Goal: Task Accomplishment & Management: Use online tool/utility

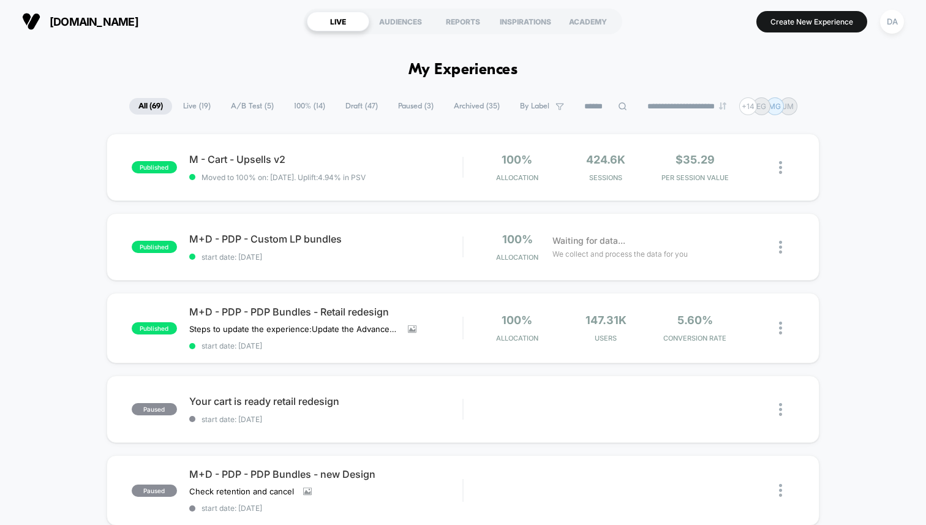
click at [342, 103] on span "Draft ( 47 )" at bounding box center [361, 106] width 51 height 17
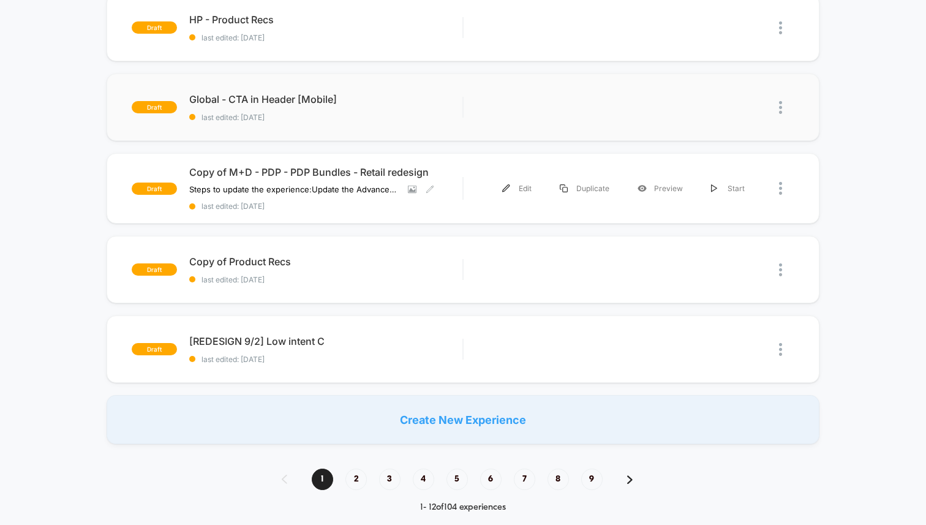
scroll to position [710, 0]
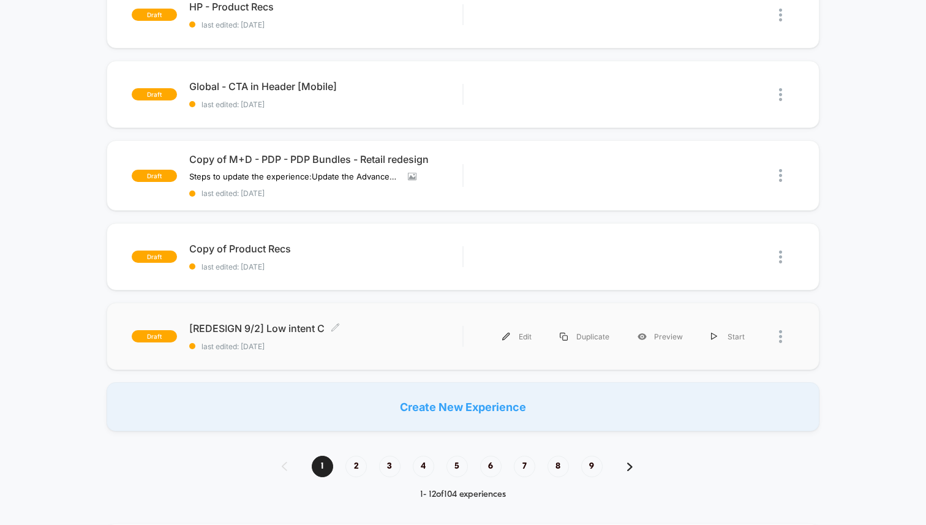
click at [413, 327] on span "[REDESIGN 9/2] Low intent C Click to edit experience details" at bounding box center [325, 328] width 273 height 12
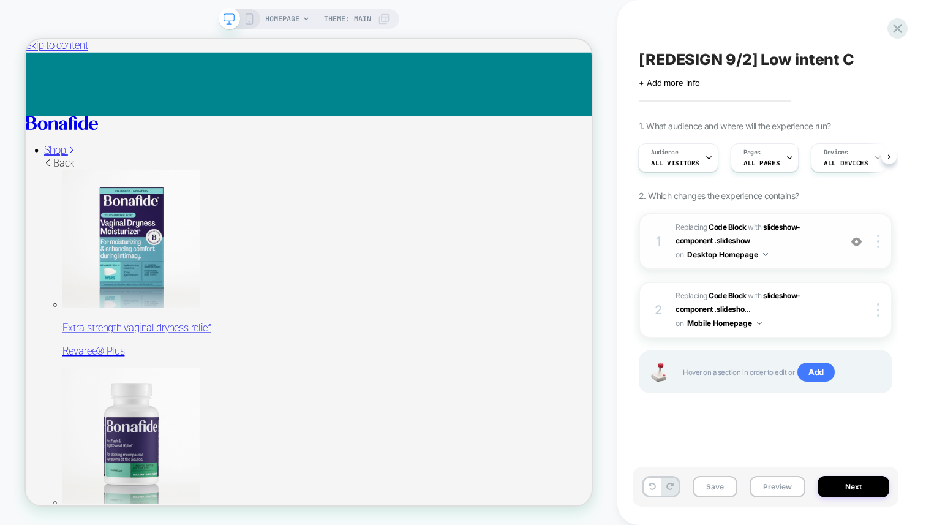
click at [816, 234] on span "Replacing Code Block WITH slideshow-component .slideshow slideshow-component .s…" at bounding box center [754, 241] width 159 height 42
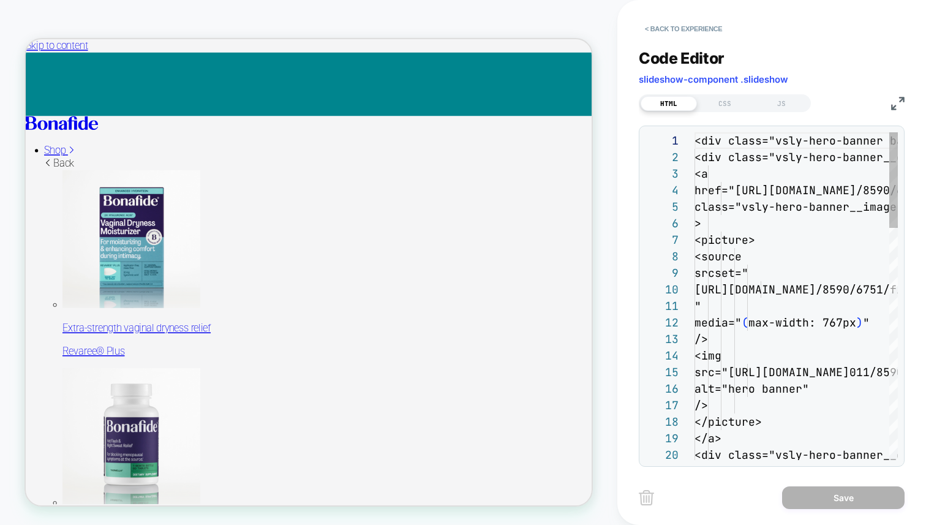
scroll to position [165, 0]
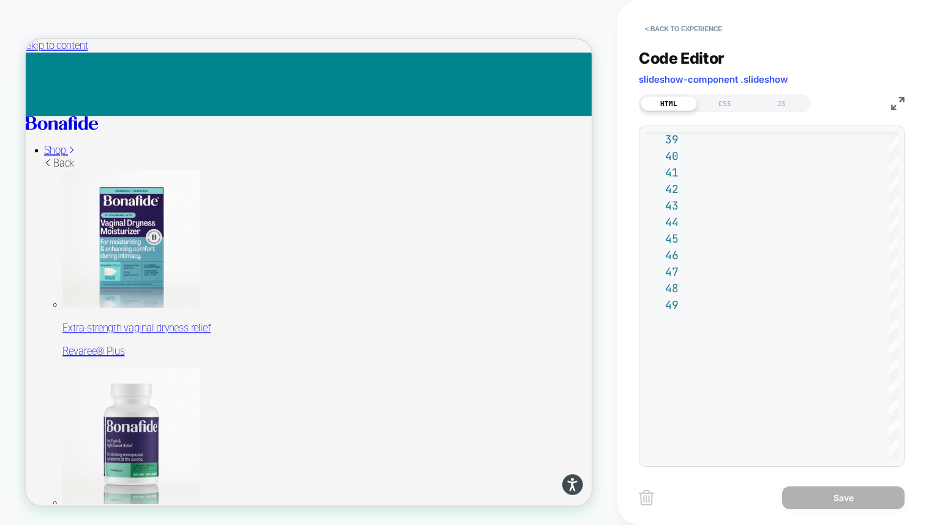
click at [901, 102] on img at bounding box center [897, 103] width 13 height 13
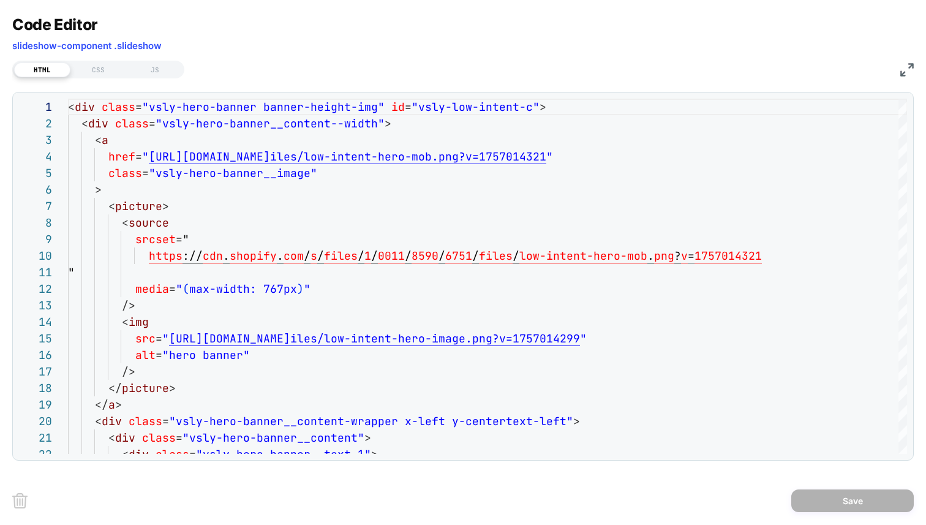
click at [909, 63] on img at bounding box center [906, 69] width 13 height 13
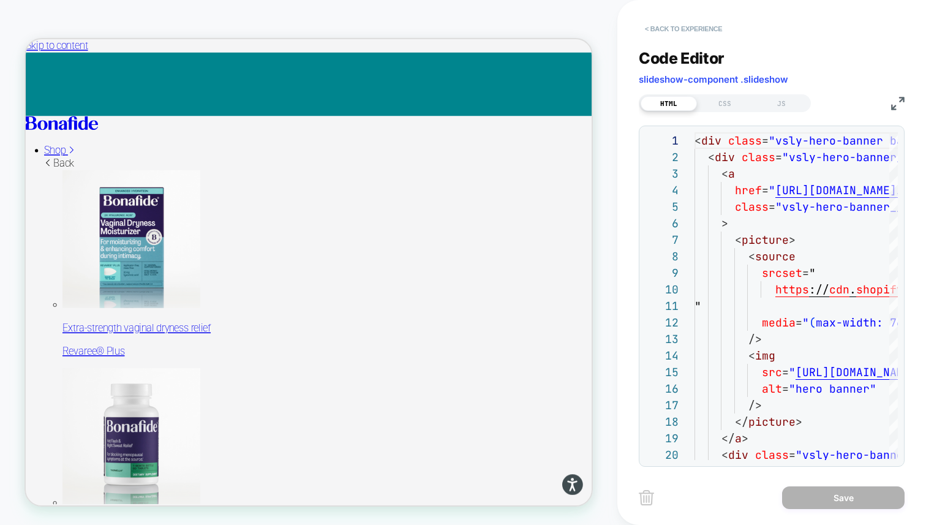
click at [678, 31] on button "< Back to experience" at bounding box center [683, 29] width 89 height 20
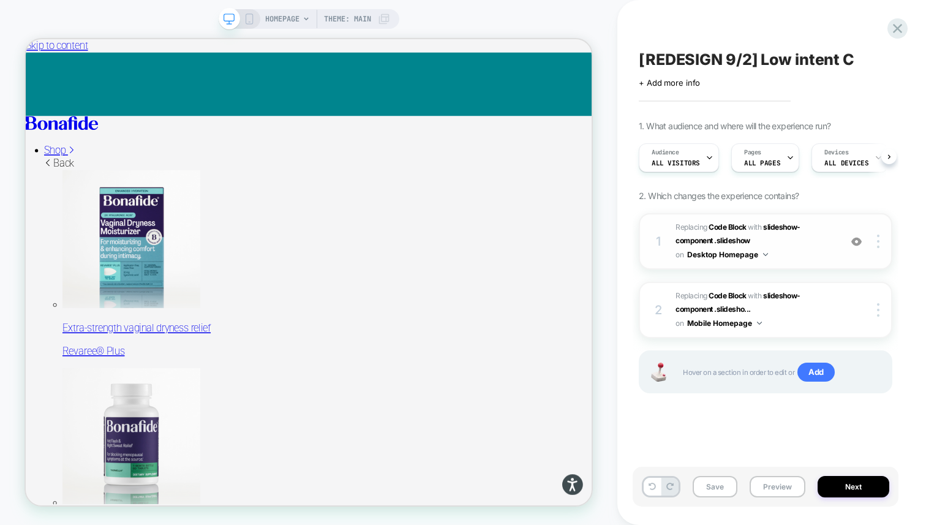
scroll to position [0, 1]
click at [822, 246] on span "Replacing Code Block WITH slideshow-component .slideshow slideshow-component .s…" at bounding box center [754, 241] width 159 height 42
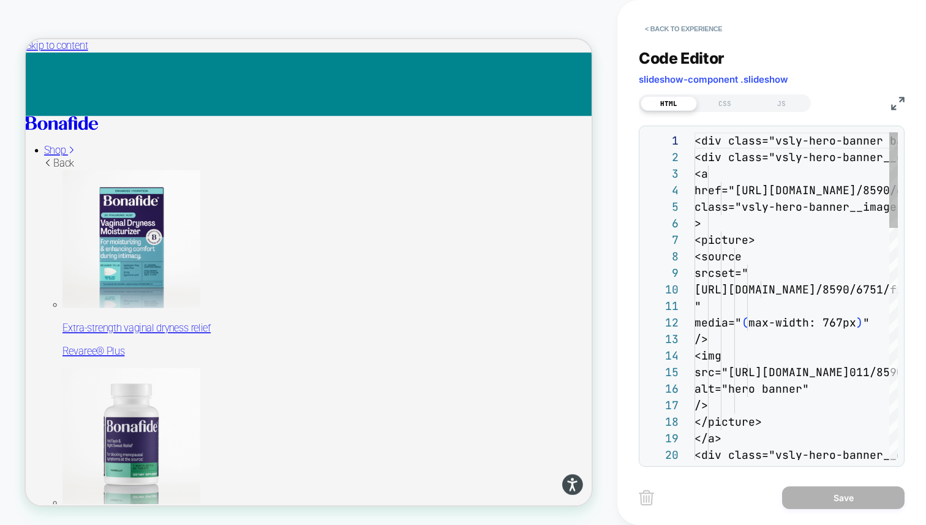
scroll to position [165, 0]
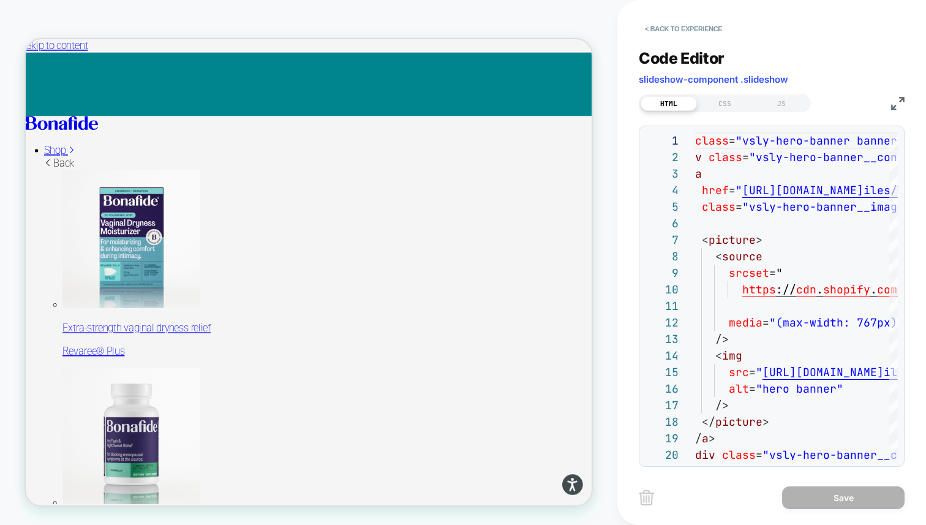
click at [894, 102] on img at bounding box center [897, 103] width 13 height 13
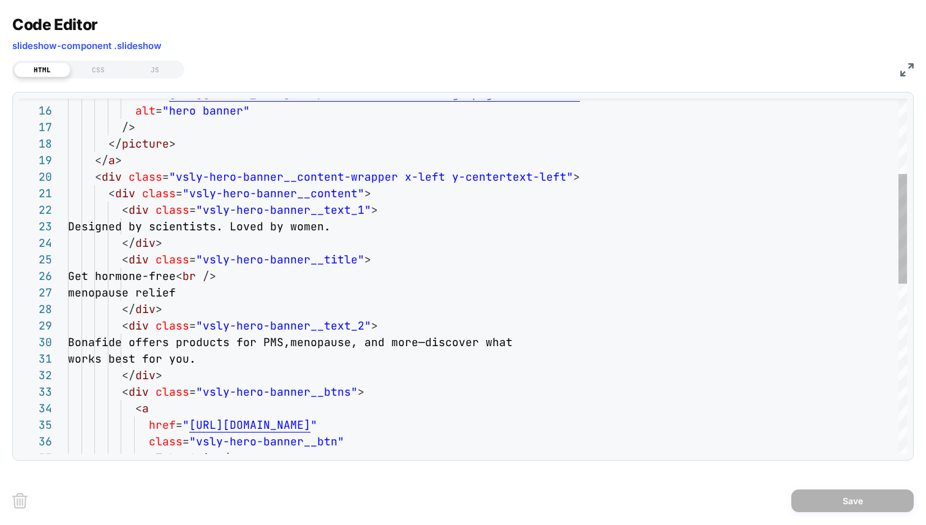
type textarea "**********"
click at [267, 354] on div "< div class = "vsly-hero-banner__text_1" > < div class = "vsly-hero-banner__con…" at bounding box center [487, 428] width 839 height 1149
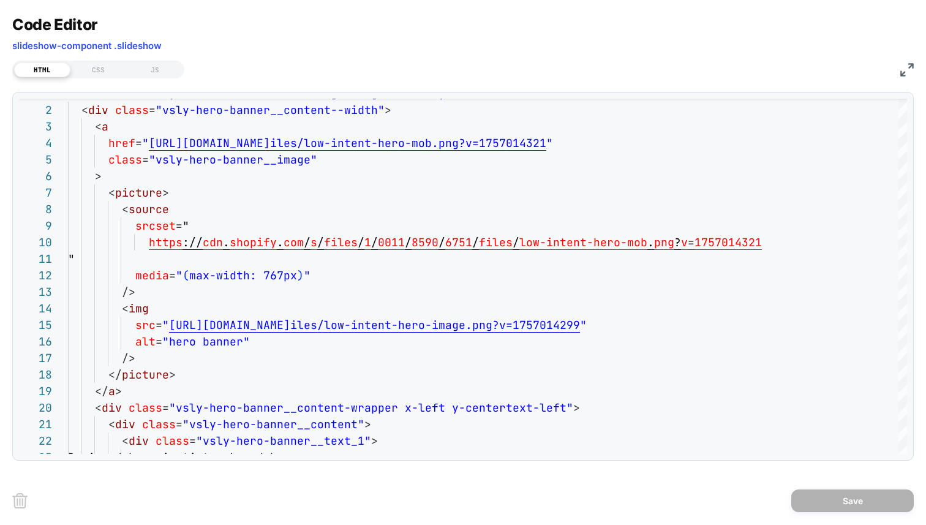
click at [909, 64] on img at bounding box center [906, 69] width 13 height 13
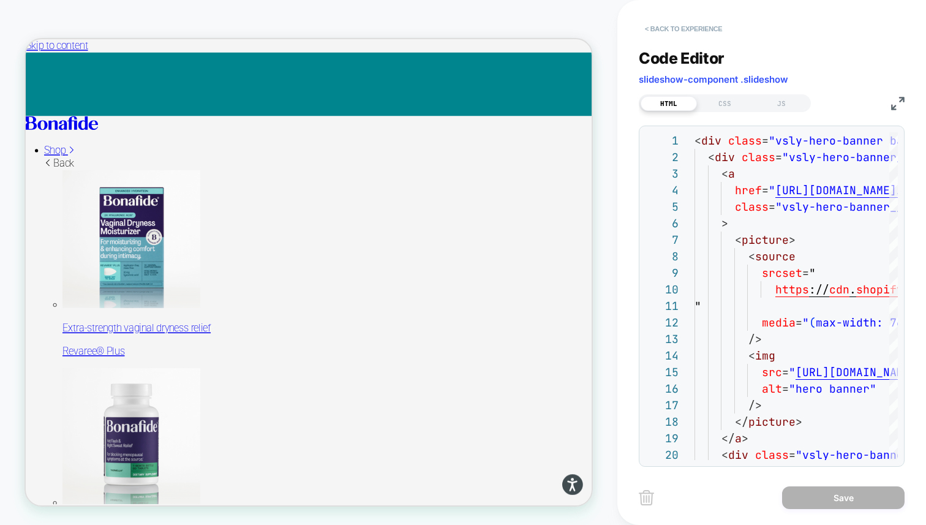
click at [698, 31] on button "< Back to experience" at bounding box center [683, 29] width 89 height 20
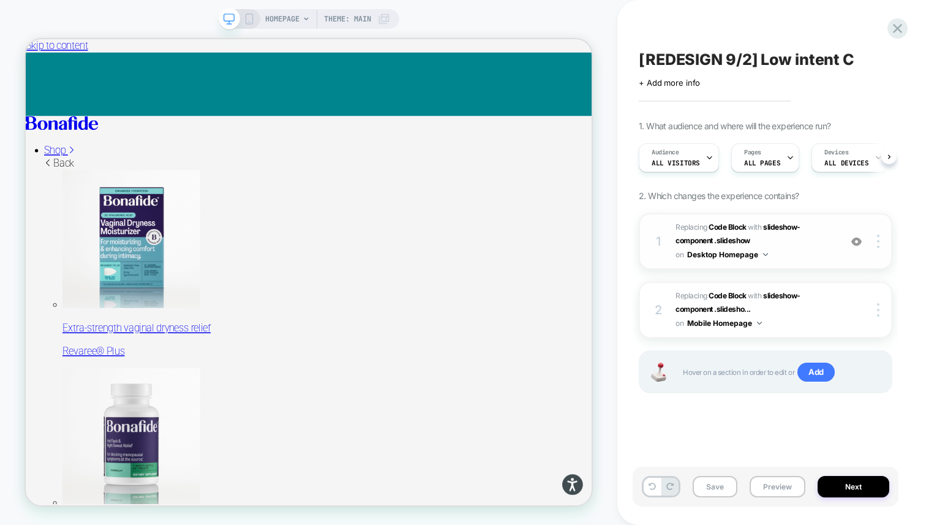
scroll to position [0, 1]
click at [735, 224] on b "Code Block" at bounding box center [726, 226] width 37 height 9
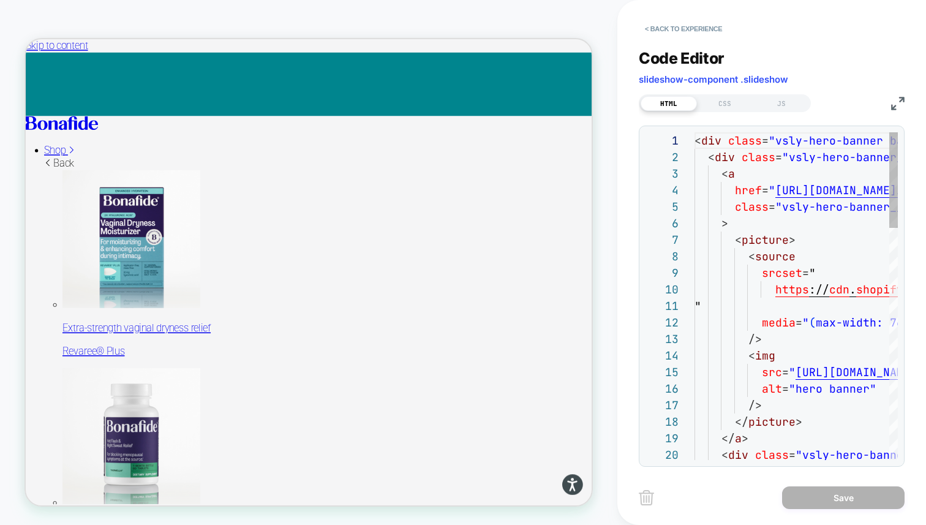
scroll to position [165, 0]
click at [686, 31] on button "< Back to experience" at bounding box center [683, 29] width 89 height 20
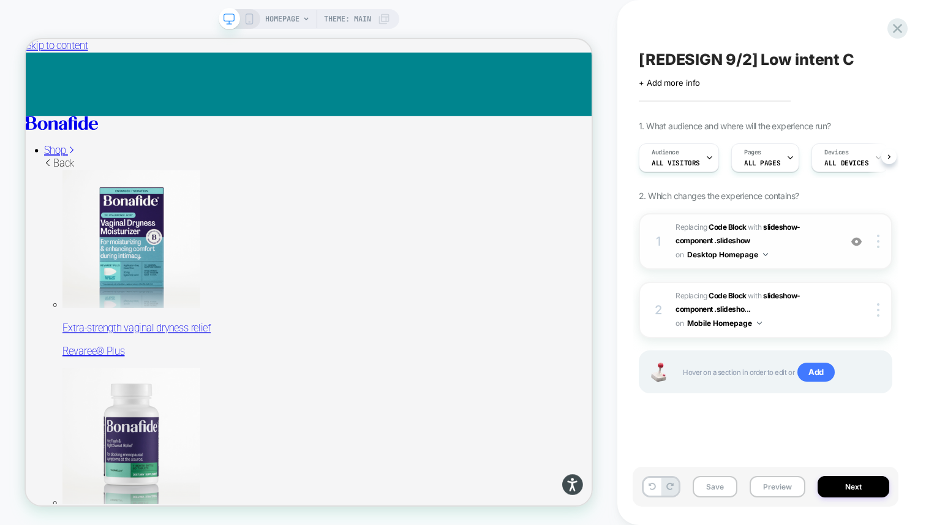
scroll to position [0, 1]
click at [829, 248] on span "Replacing Code Block WITH slideshow-component .slideshow slideshow-component .s…" at bounding box center [754, 241] width 159 height 42
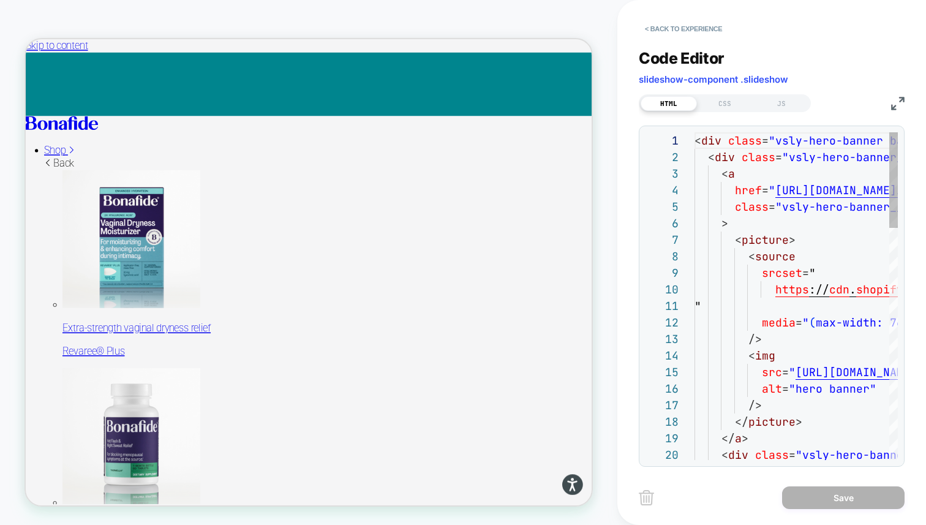
scroll to position [165, 0]
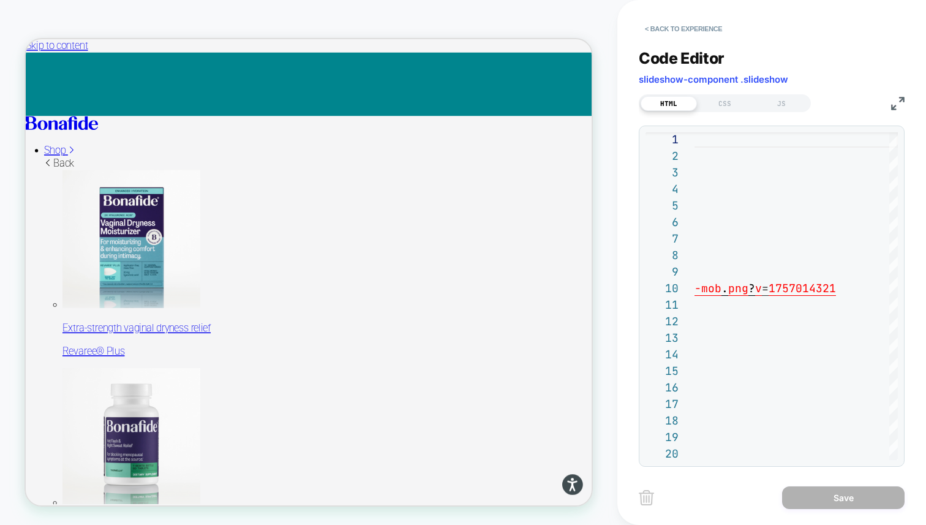
click at [905, 102] on div "< Back to experience Code Editor slideshow-component .slideshow HTML CSS JS 1 2…" at bounding box center [771, 262] width 309 height 525
click at [898, 97] on img at bounding box center [897, 103] width 13 height 13
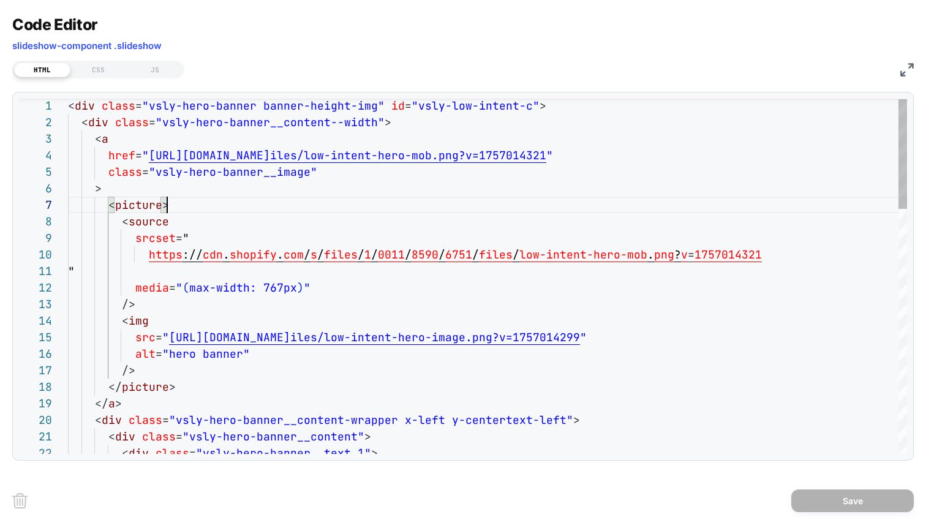
scroll to position [99, 99]
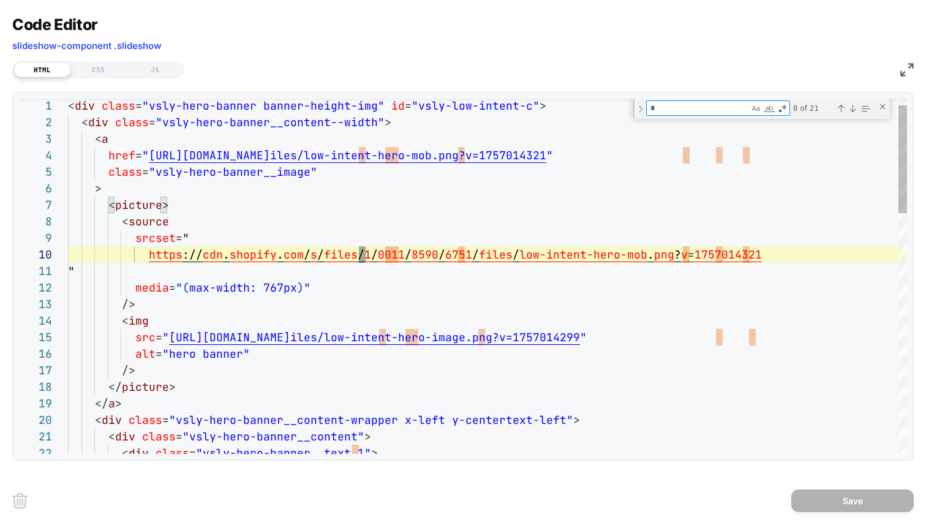
scroll to position [99, 298]
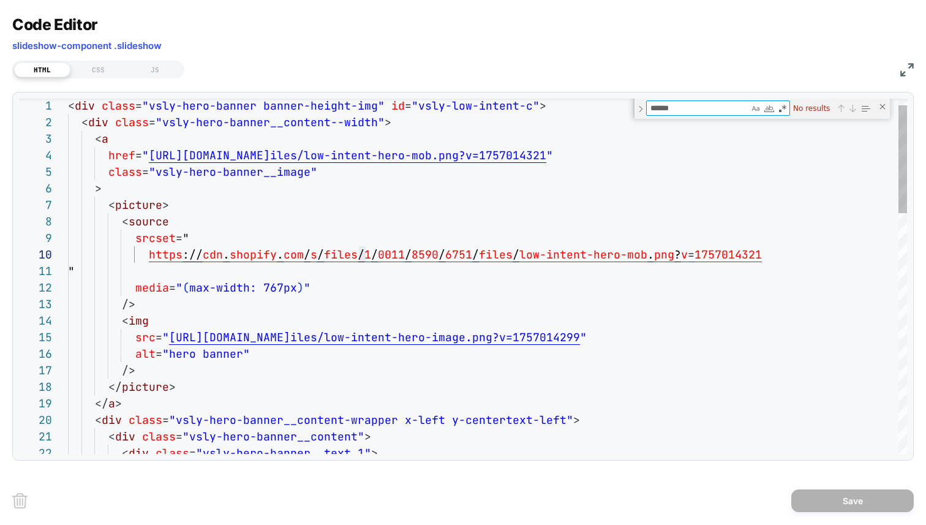
type textarea "******"
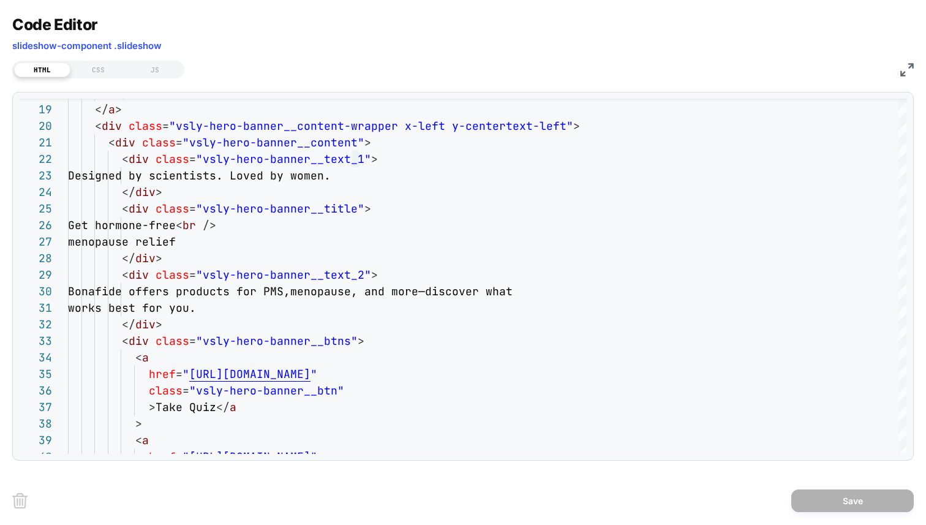
click at [911, 66] on img at bounding box center [906, 69] width 13 height 13
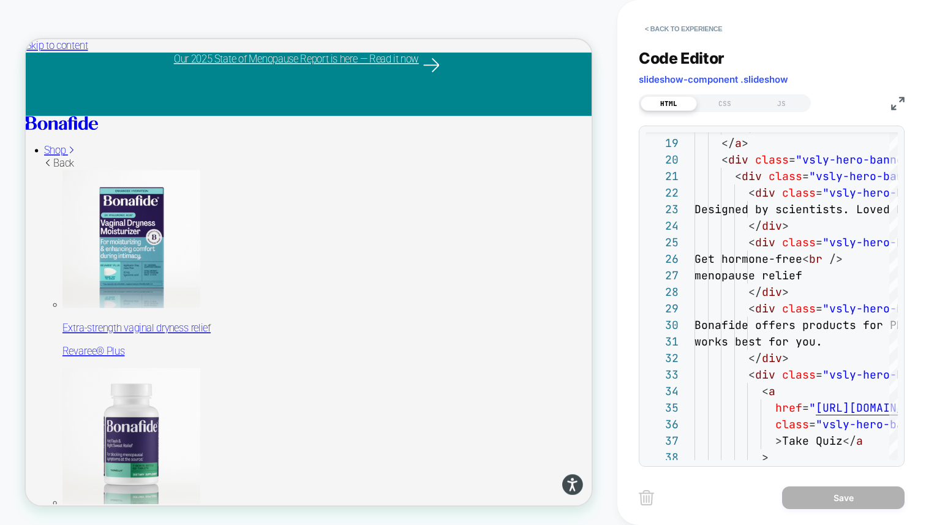
click at [892, 97] on img at bounding box center [897, 103] width 13 height 13
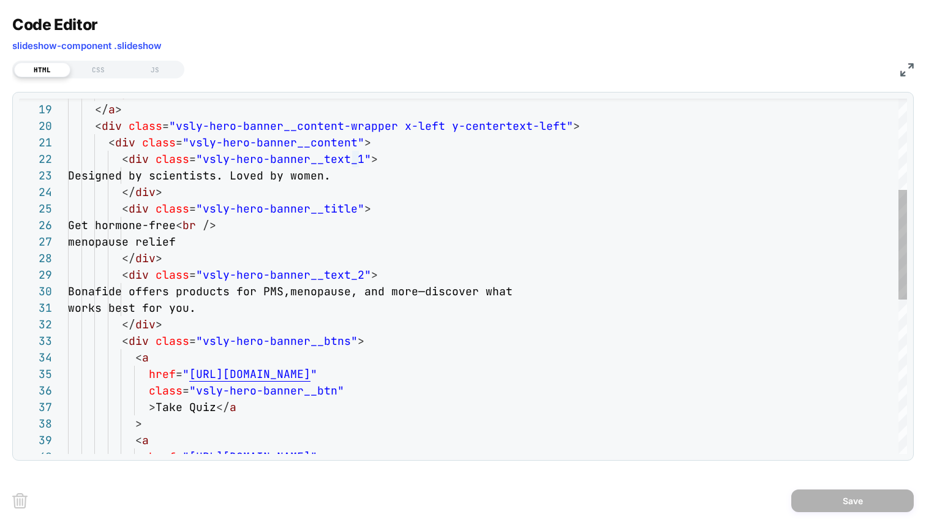
type textarea "**********"
click at [457, 282] on div "</ a > </ picture > < div class = "vsly-hero-banner__content-wrapper x-left y-c…" at bounding box center [487, 377] width 839 height 1149
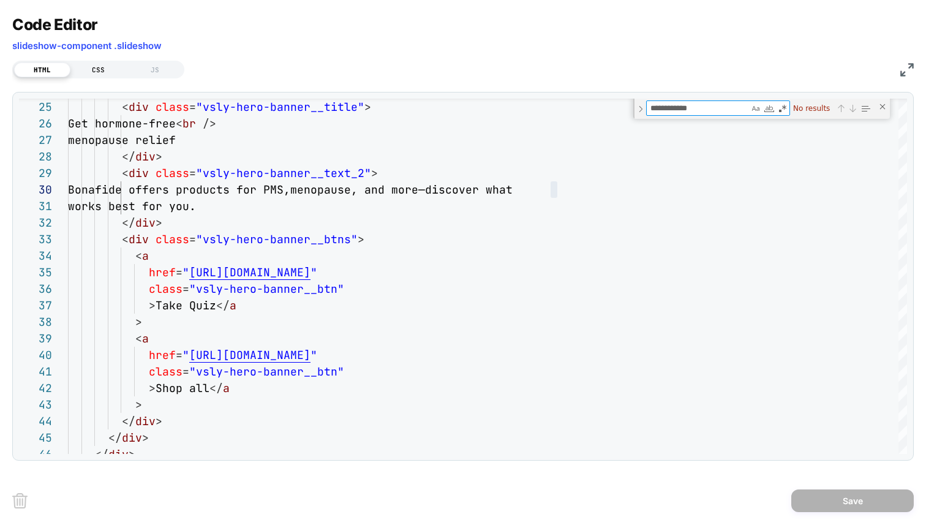
type textarea "**********"
click at [87, 69] on div "CSS" at bounding box center [98, 69] width 56 height 15
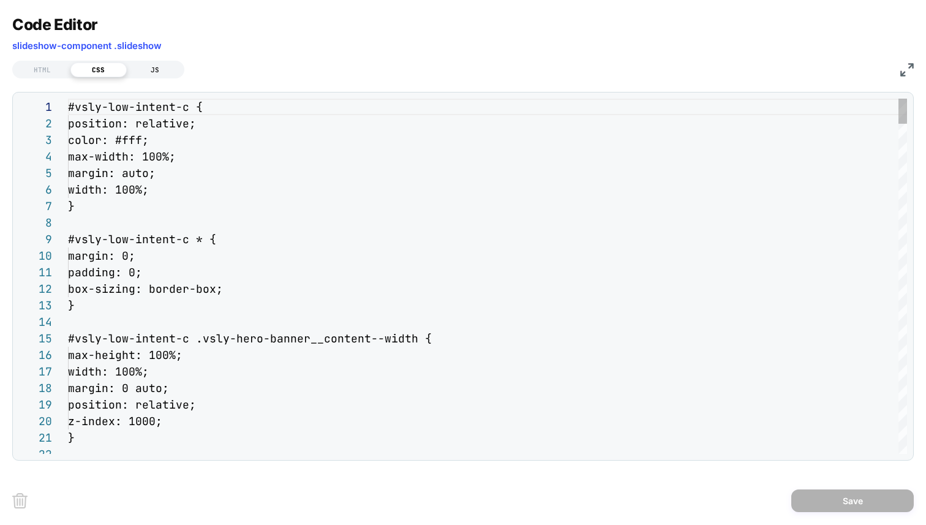
scroll to position [165, 0]
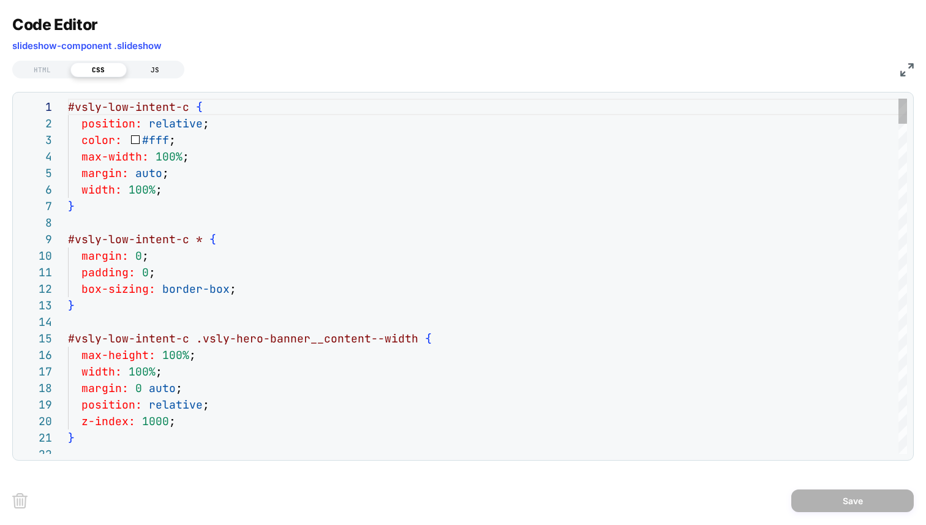
click at [162, 67] on div "JS" at bounding box center [155, 69] width 56 height 15
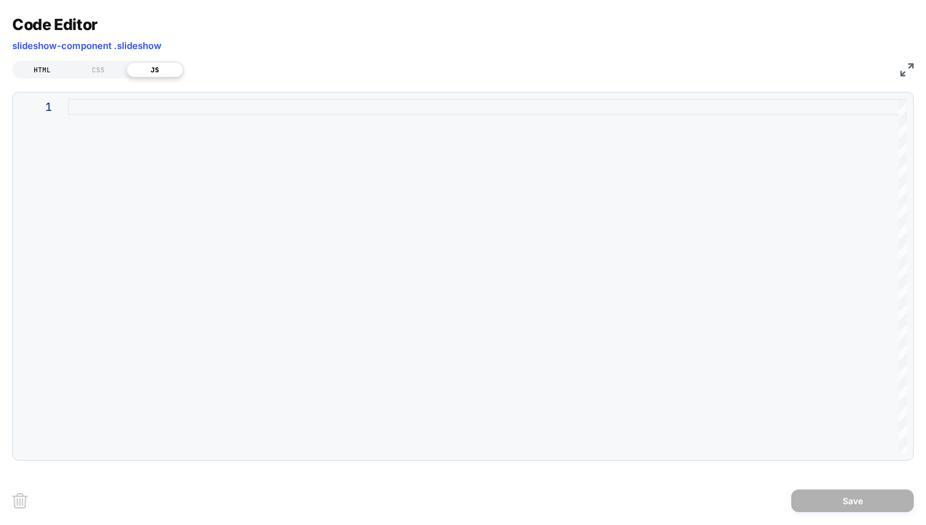
click at [56, 67] on div "HTML" at bounding box center [42, 69] width 56 height 15
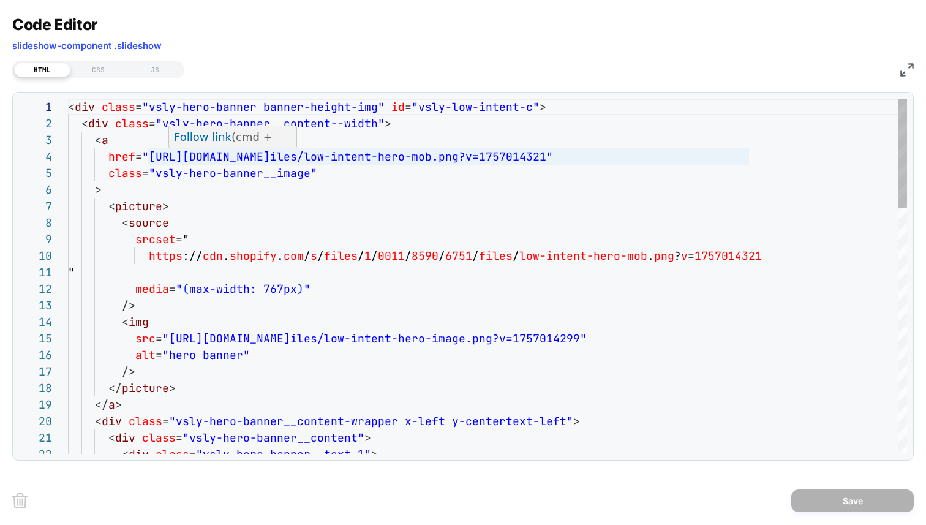
scroll to position [50, 218]
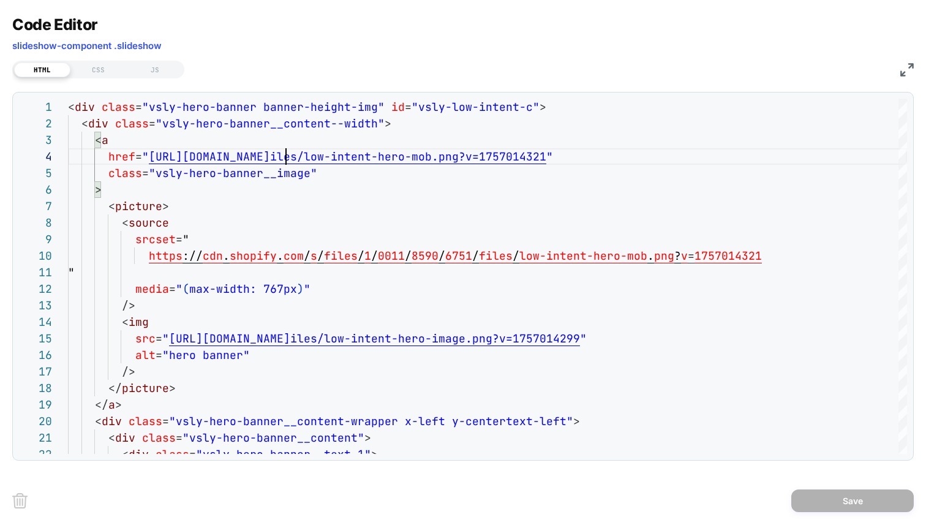
click at [911, 60] on div "HTML CSS JS" at bounding box center [462, 68] width 901 height 21
click at [908, 67] on img at bounding box center [906, 69] width 13 height 13
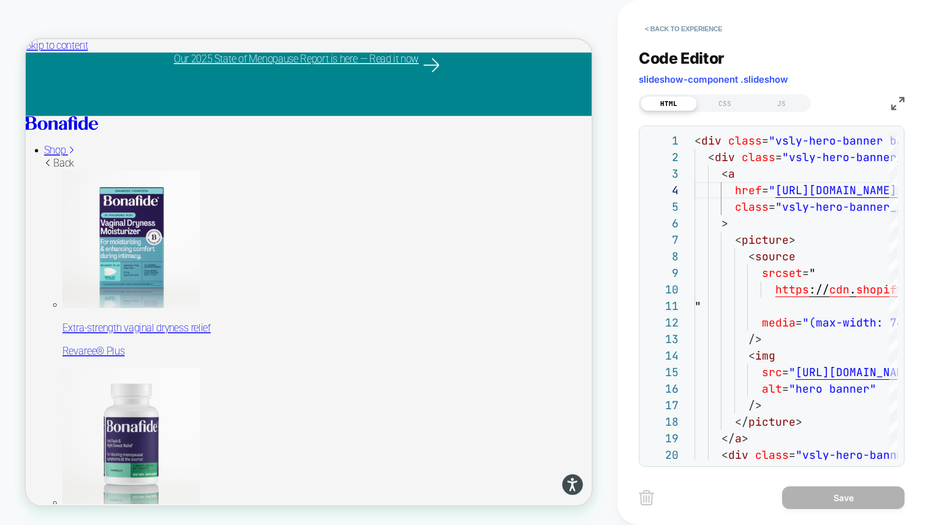
click at [667, 32] on button "< Back to experience" at bounding box center [683, 29] width 89 height 20
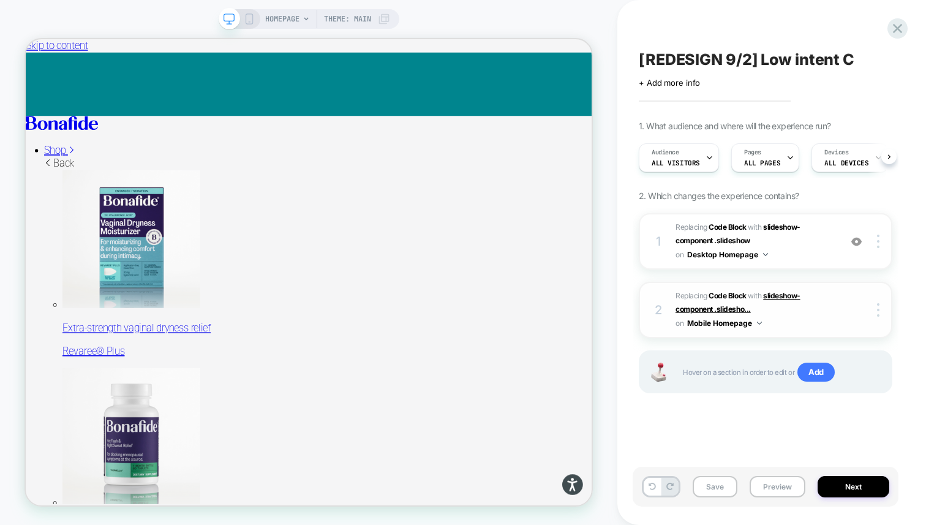
scroll to position [0, 1]
click at [246, 9] on div "HOMEPAGE Theme: MAIN" at bounding box center [309, 19] width 181 height 20
click at [246, 20] on icon at bounding box center [249, 18] width 11 height 11
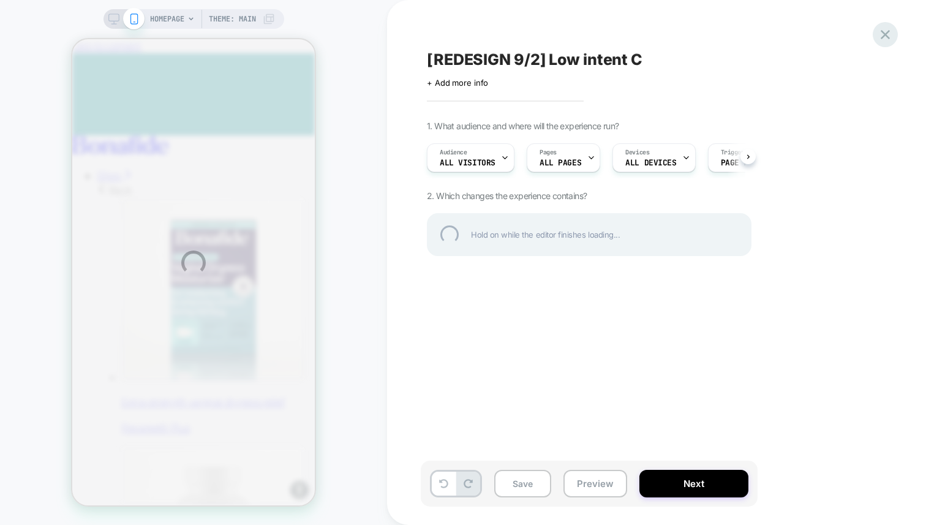
click at [885, 34] on div at bounding box center [885, 34] width 25 height 25
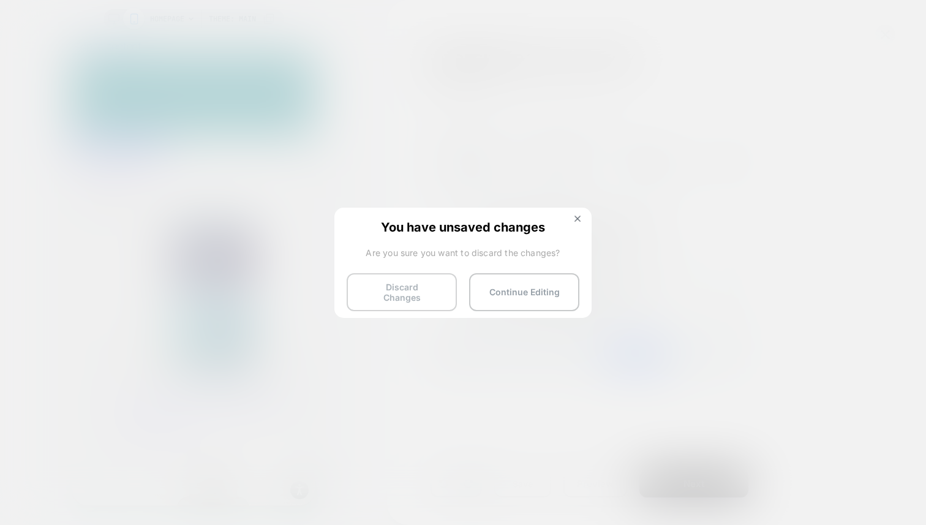
scroll to position [0, 1]
click at [419, 295] on button "Discard Changes" at bounding box center [402, 292] width 110 height 38
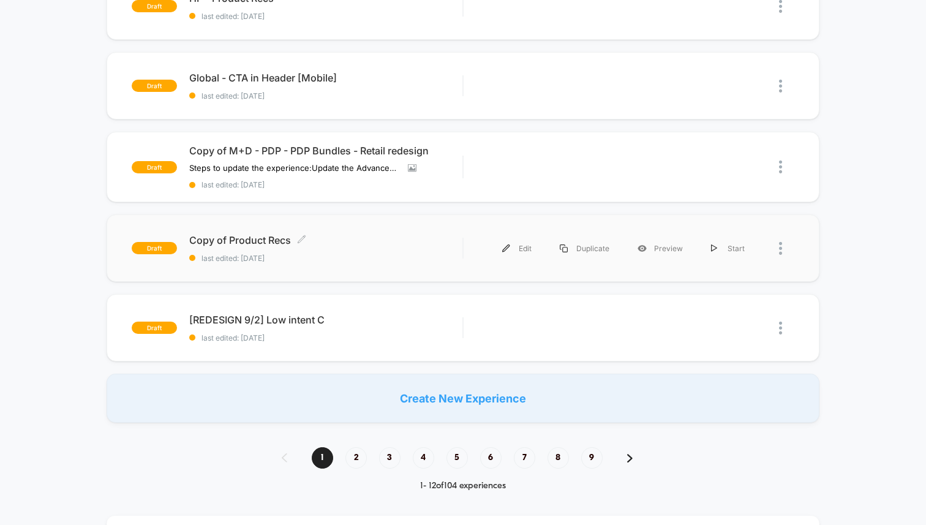
scroll to position [720, 0]
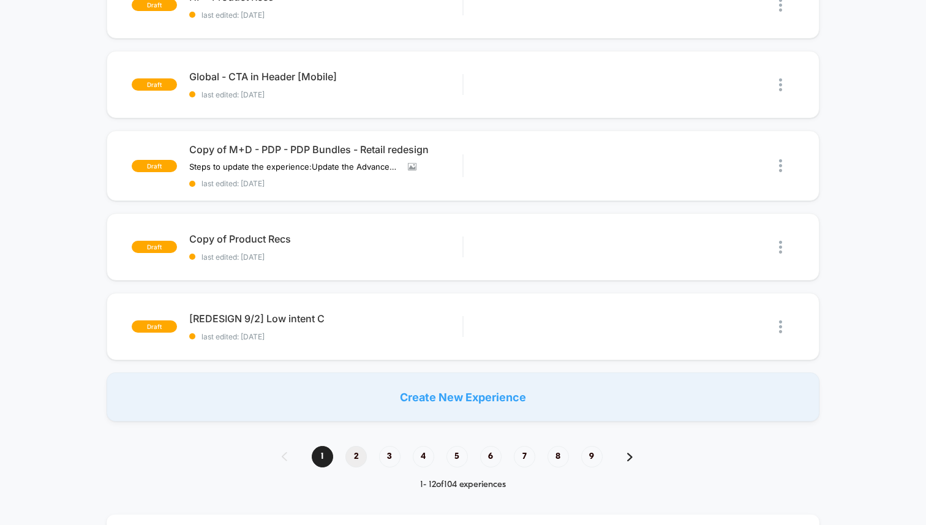
click at [356, 456] on span "2" at bounding box center [355, 456] width 21 height 21
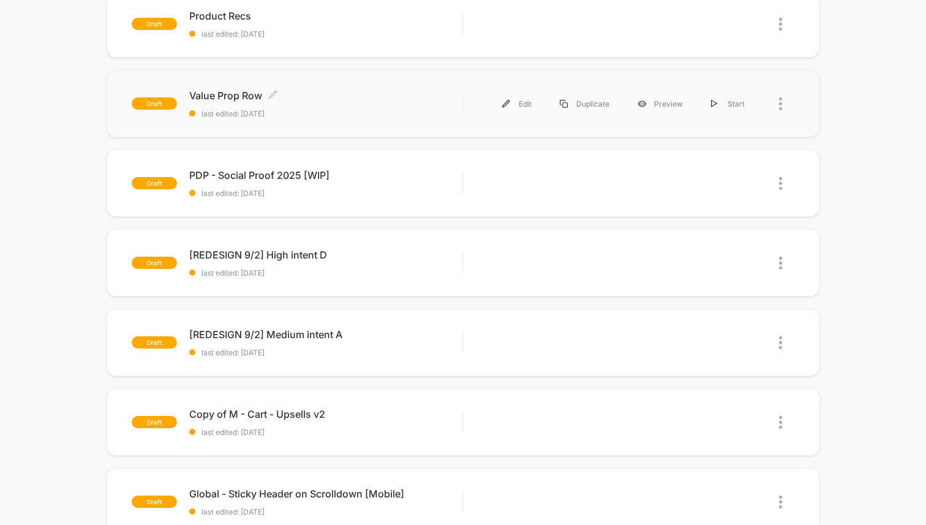
scroll to position [160, 0]
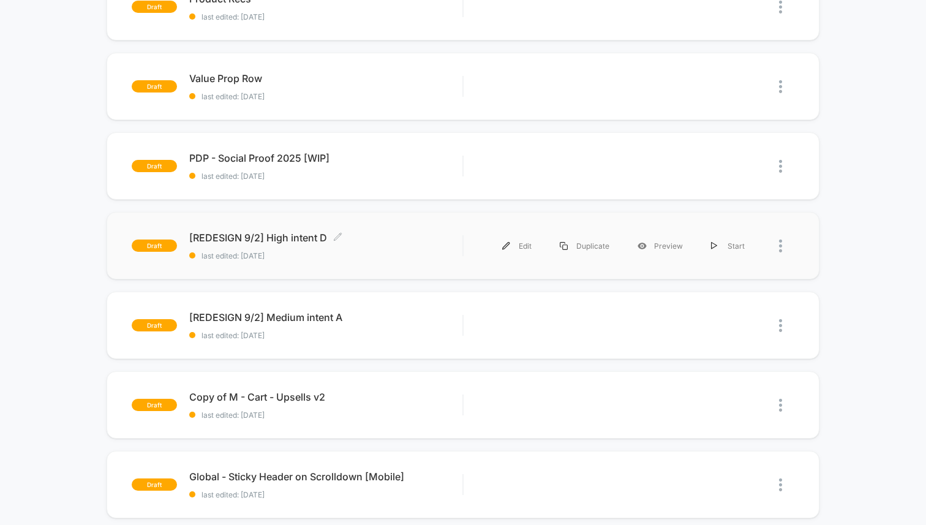
click at [363, 246] on div "[REDESIGN 9/2] High intent D Click to edit experience details Click to edit exp…" at bounding box center [325, 245] width 273 height 29
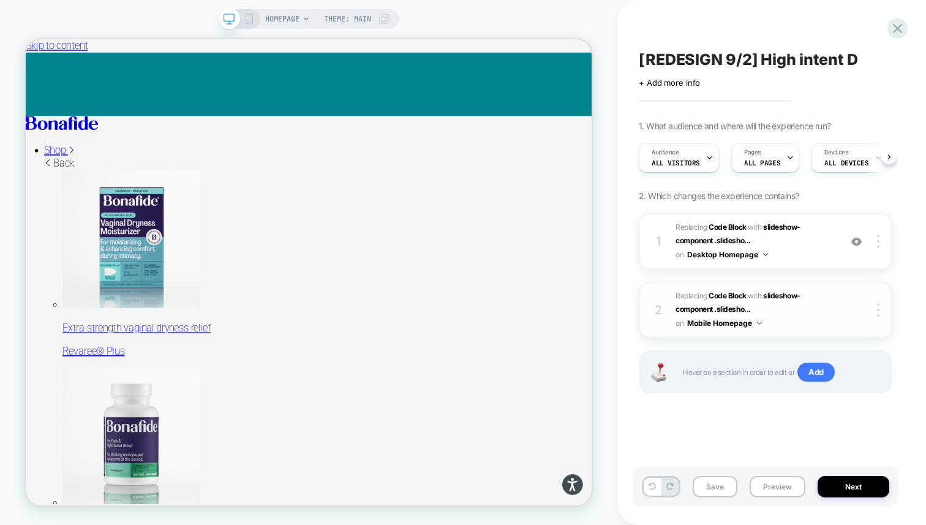
scroll to position [0, 1]
click at [814, 247] on span "Replacing Code Block WITH slideshow-component .slidesho... slideshow-component …" at bounding box center [754, 241] width 159 height 42
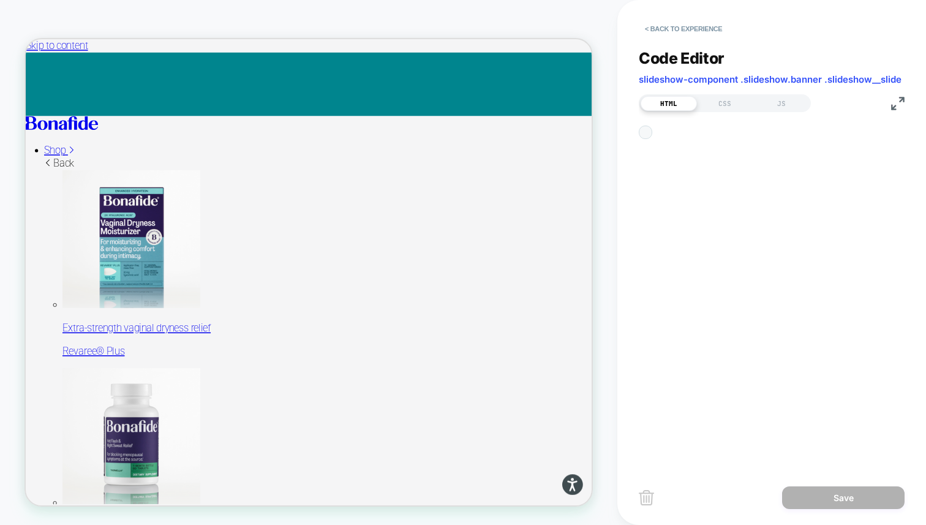
scroll to position [165, 0]
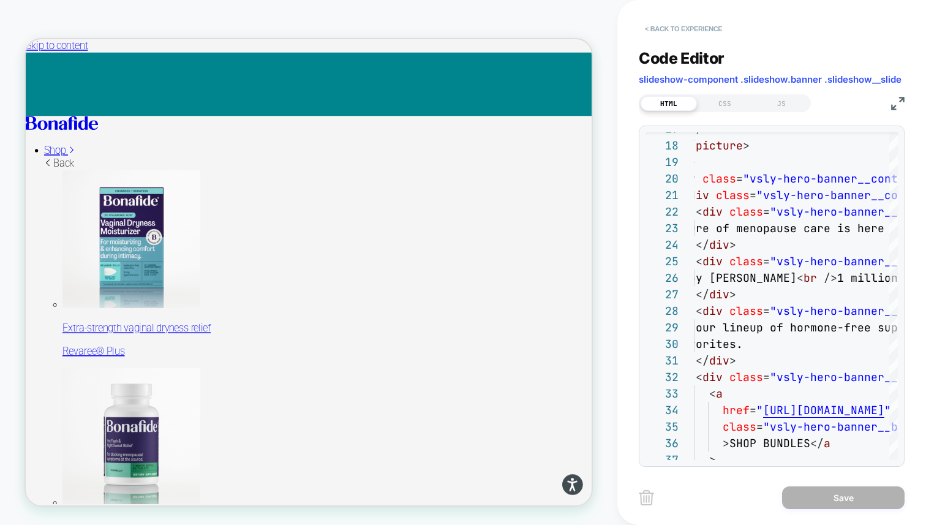
click at [685, 28] on button "< Back to experience" at bounding box center [683, 29] width 89 height 20
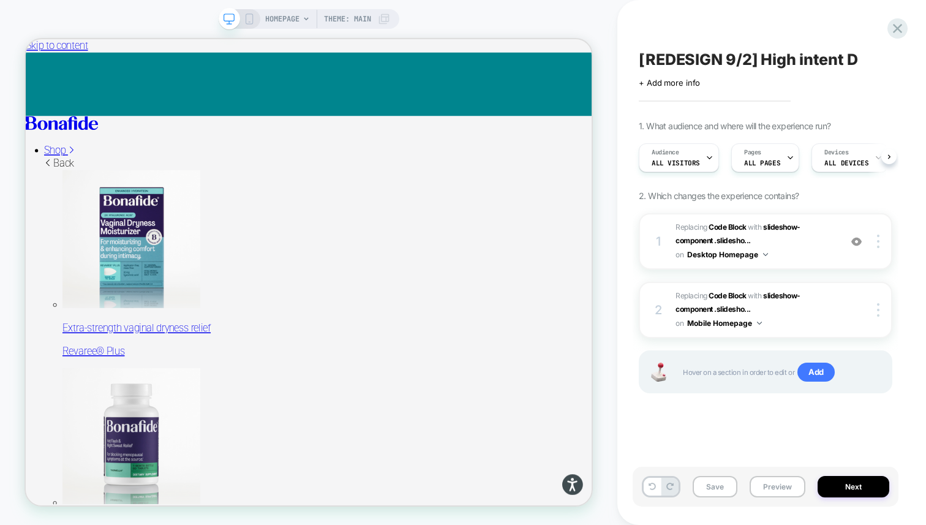
scroll to position [0, 1]
click at [897, 29] on icon at bounding box center [897, 28] width 9 height 9
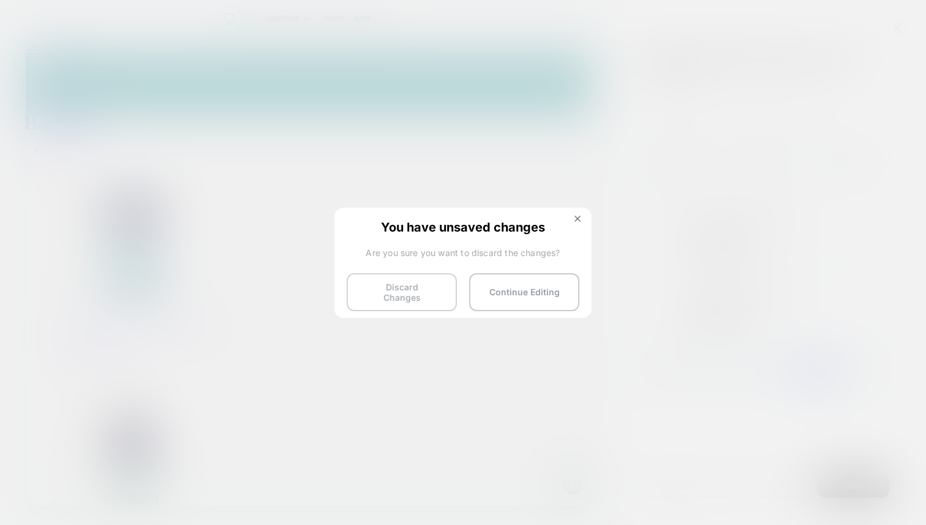
click at [412, 291] on button "Discard Changes" at bounding box center [402, 292] width 110 height 38
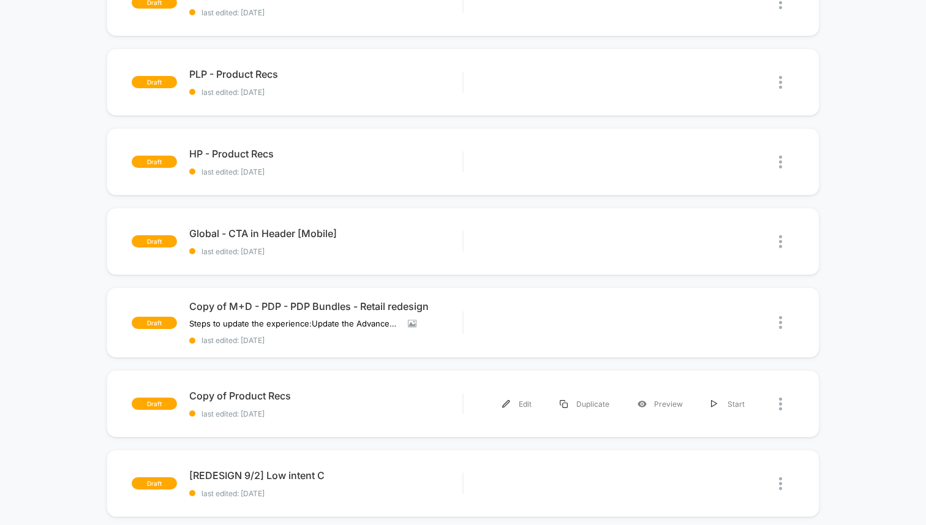
scroll to position [608, 0]
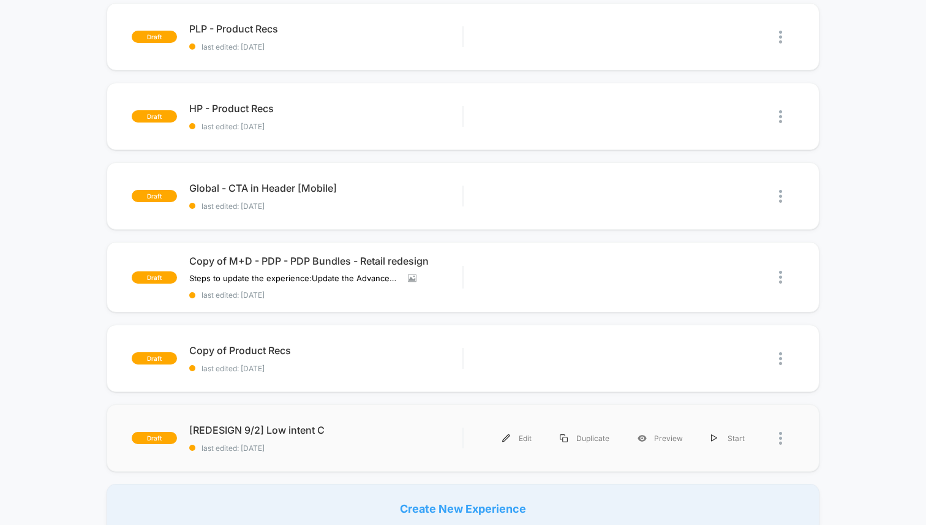
click at [344, 418] on div "draft [REDESIGN 9/2] Low intent C last edited: [DATE] Edit Duplicate Preview St…" at bounding box center [463, 437] width 713 height 67
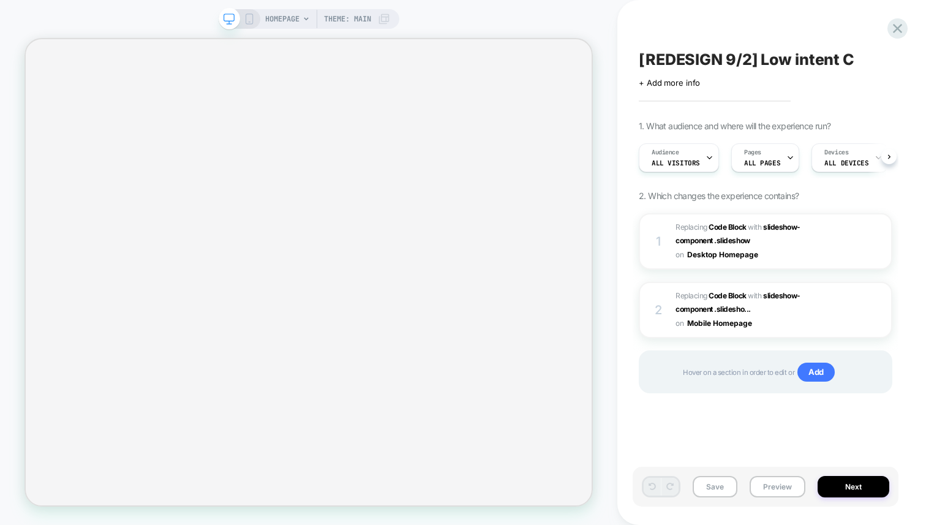
scroll to position [0, 1]
click at [649, 223] on div "1 Replacing Code Block WITH slideshow-component .slideshow slideshow-component …" at bounding box center [766, 241] width 254 height 56
click at [775, 238] on span "Replacing Code Block WITH slideshow-component .slideshow slideshow-component .s…" at bounding box center [754, 241] width 159 height 42
click at [816, 241] on span "Replacing Code Block WITH slideshow-component .slideshow slideshow-component .s…" at bounding box center [754, 241] width 159 height 42
click at [882, 246] on div at bounding box center [879, 241] width 23 height 13
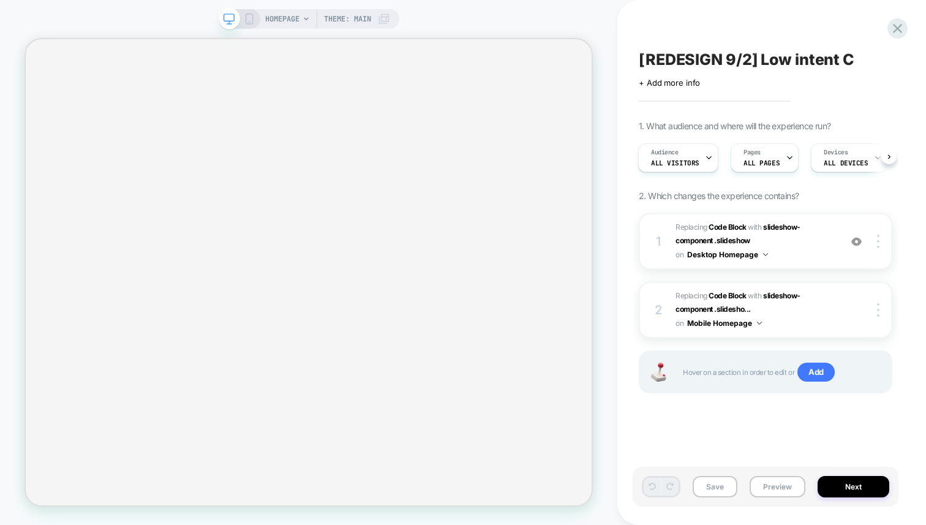
click at [924, 297] on div "[REDESIGN 9/2] Low intent C Click to edit experience details + Add more info 1.…" at bounding box center [771, 262] width 309 height 525
click at [781, 244] on span "Replacing Code Block WITH slideshow-component .slideshow slideshow-component .s…" at bounding box center [754, 241] width 159 height 42
click at [733, 225] on b "Code Block" at bounding box center [726, 226] width 37 height 9
click at [883, 34] on div "[REDESIGN 9/2] Low intent C Click to edit experience details + Add more info 1.…" at bounding box center [766, 262] width 266 height 500
click at [901, 28] on icon at bounding box center [897, 28] width 17 height 17
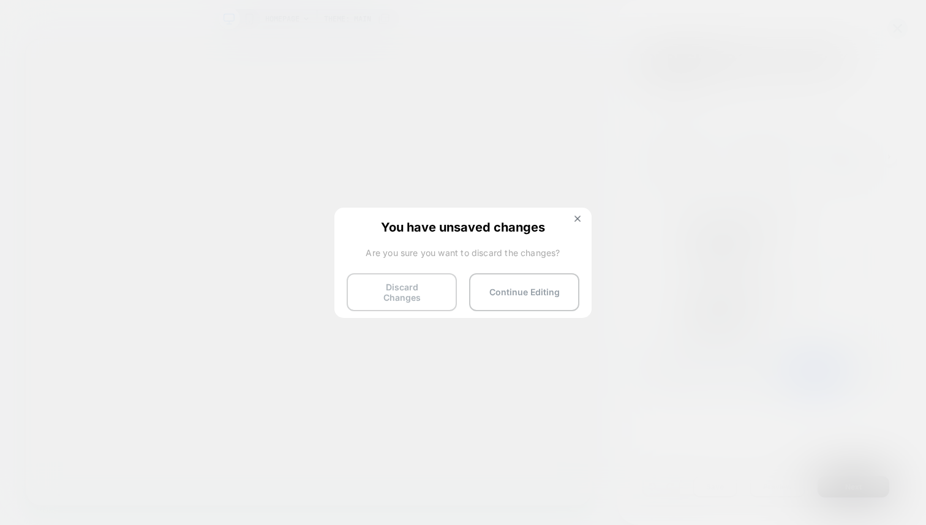
click at [429, 295] on button "Discard Changes" at bounding box center [402, 292] width 110 height 38
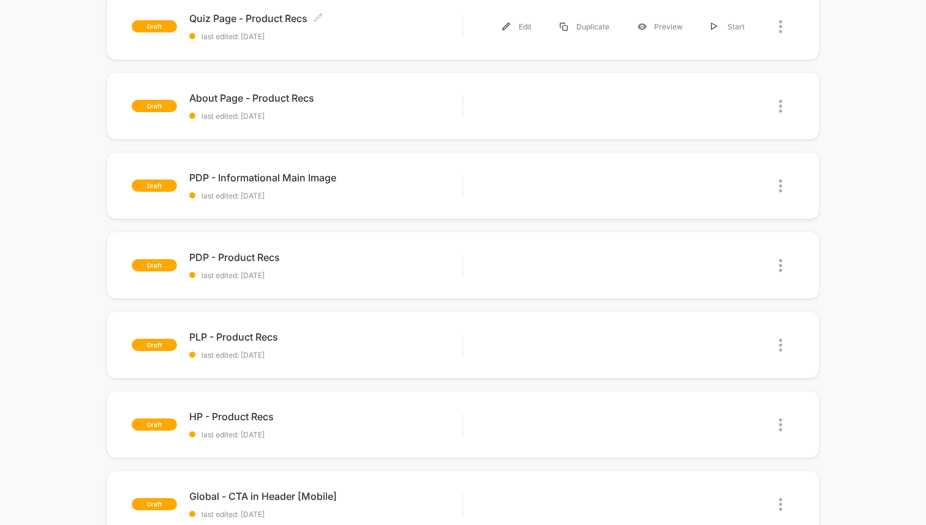
scroll to position [437, 0]
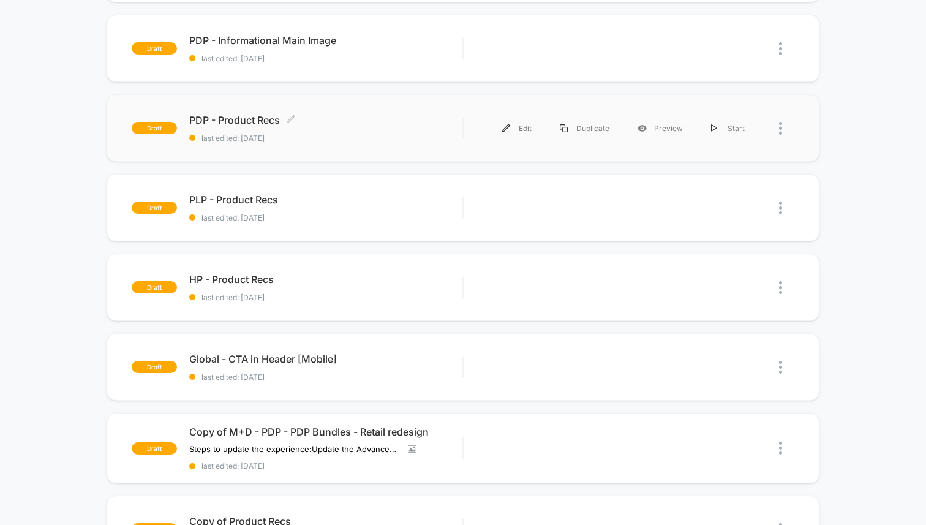
click at [379, 126] on div "PDP - Product Recs Click to edit experience details Click to edit experience de…" at bounding box center [325, 128] width 273 height 29
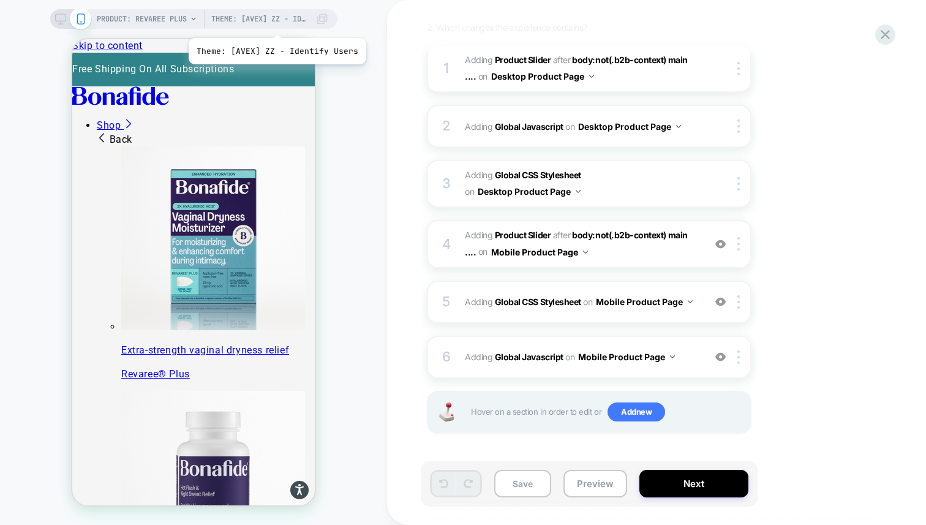
click at [276, 23] on span "Theme: [AVEX] ZZ - Identify Users" at bounding box center [260, 19] width 98 height 20
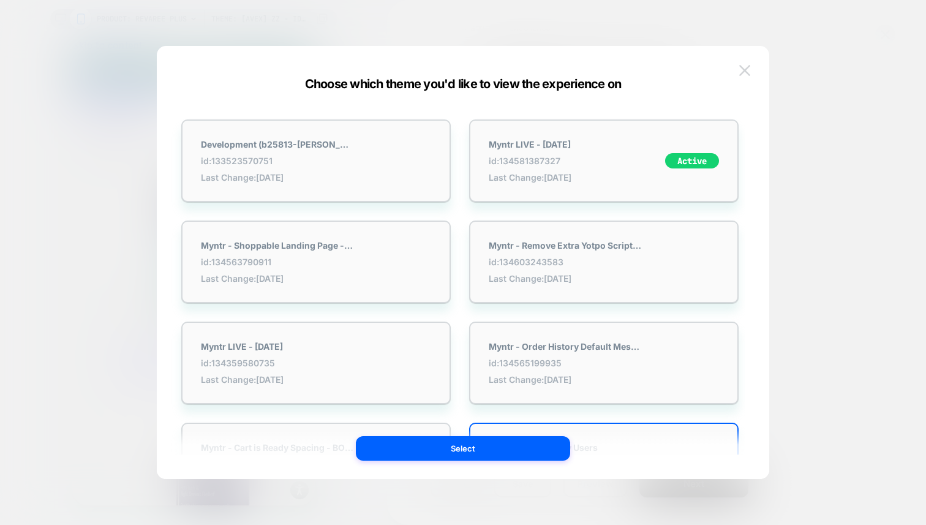
click at [747, 70] on img at bounding box center [744, 70] width 11 height 10
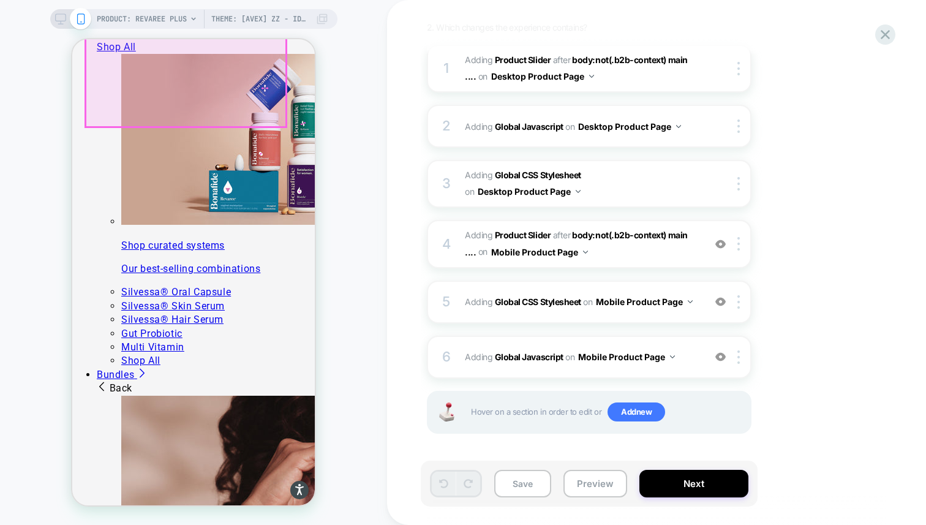
scroll to position [1326, 0]
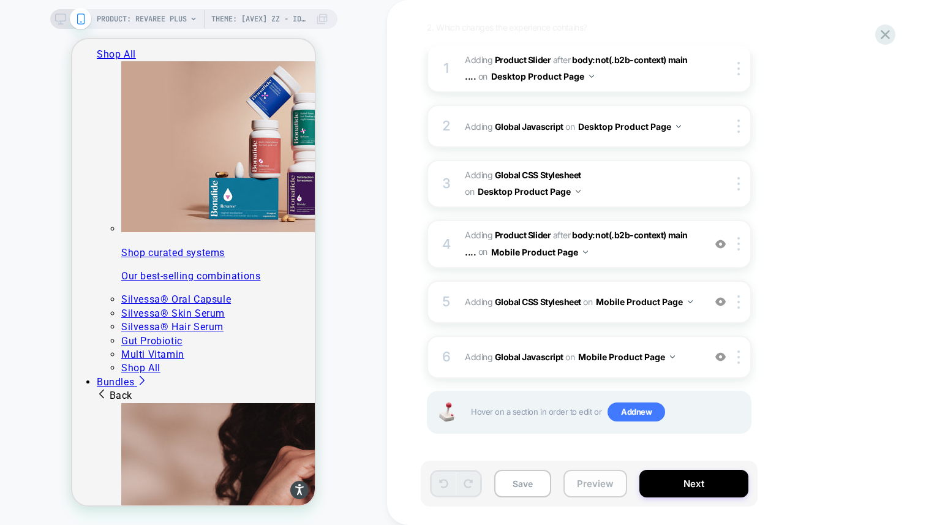
click at [593, 484] on button "Preview" at bounding box center [595, 484] width 64 height 28
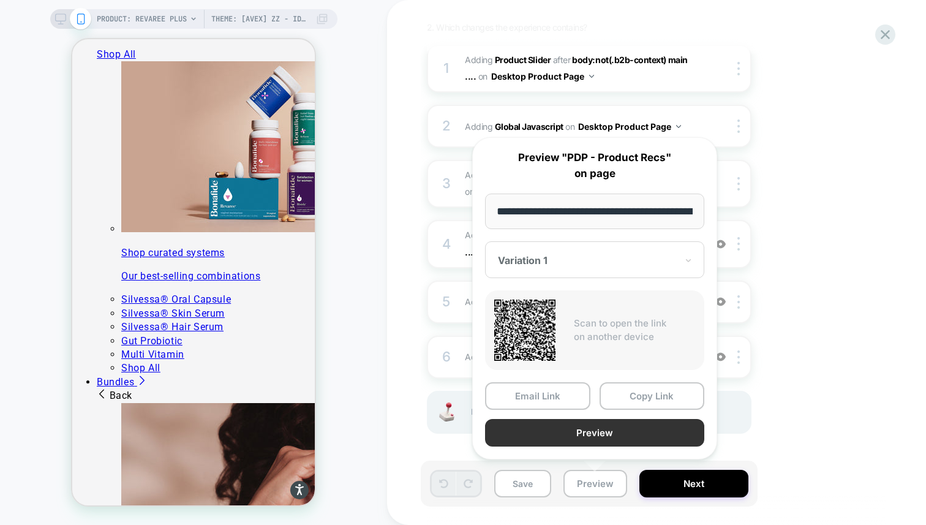
scroll to position [0, 211]
click at [580, 442] on button "Preview" at bounding box center [594, 433] width 219 height 28
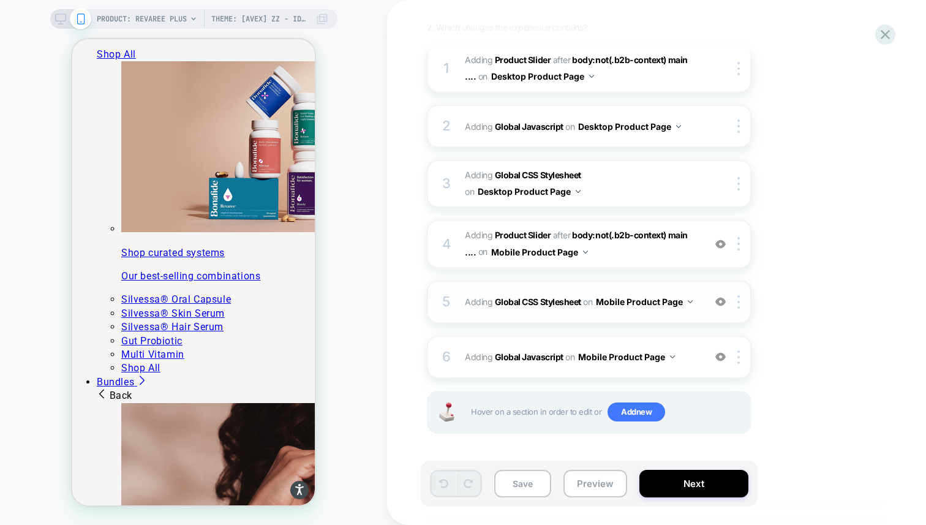
scroll to position [0, 0]
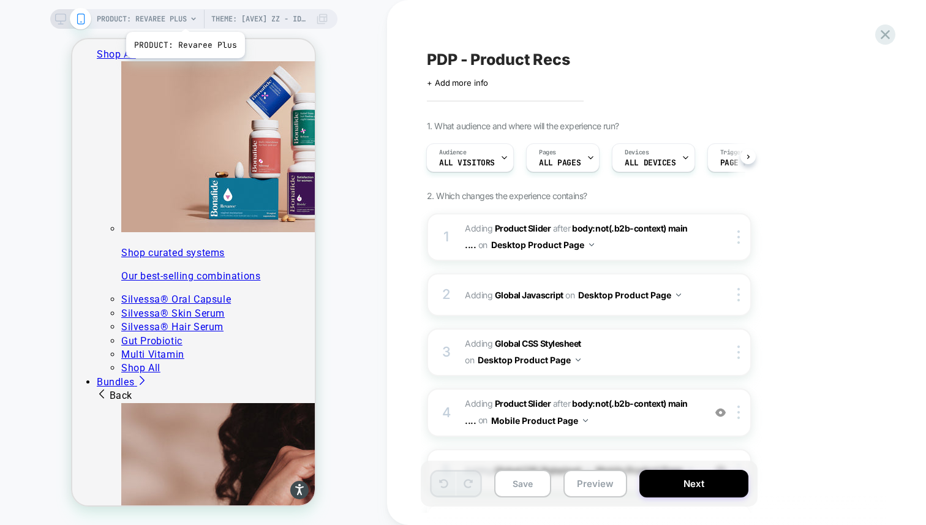
click at [184, 17] on span "PRODUCT: Revaree Plus" at bounding box center [142, 19] width 90 height 20
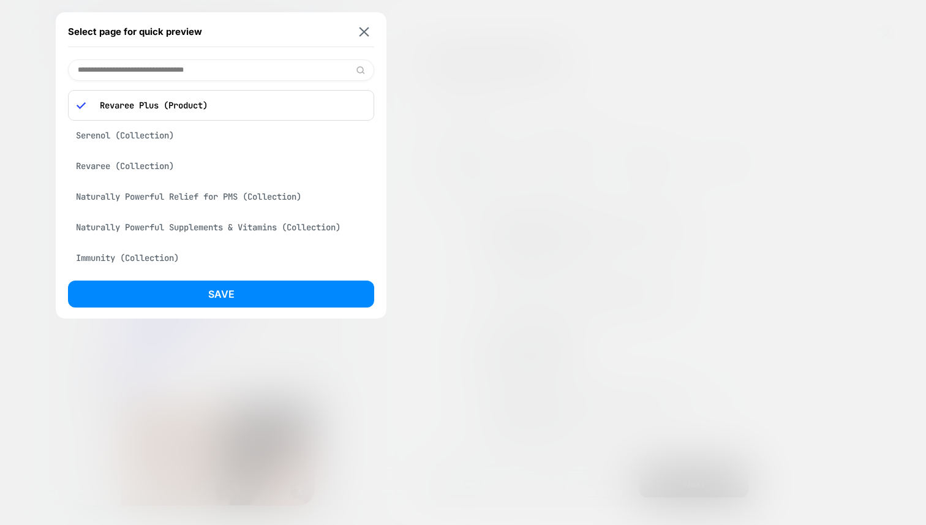
click at [373, 31] on div "Select page for quick preview" at bounding box center [221, 32] width 306 height 31
click at [367, 31] on img at bounding box center [364, 31] width 10 height 9
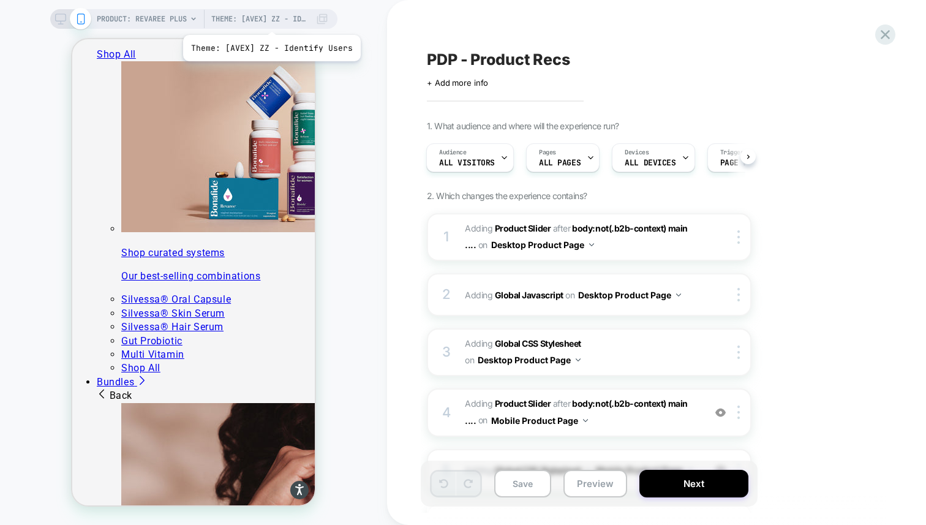
click at [270, 20] on span "Theme: [AVEX] ZZ - Identify Users" at bounding box center [260, 19] width 98 height 20
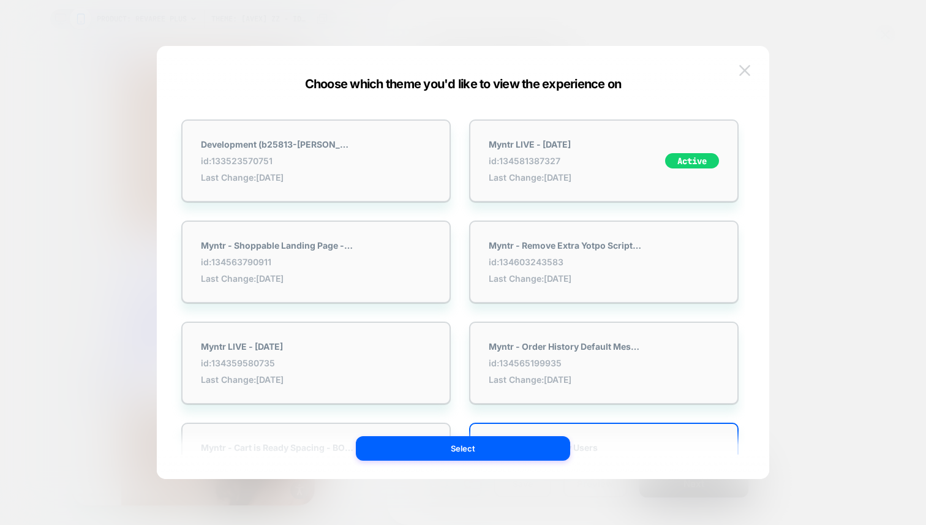
click at [742, 67] on img at bounding box center [744, 70] width 11 height 10
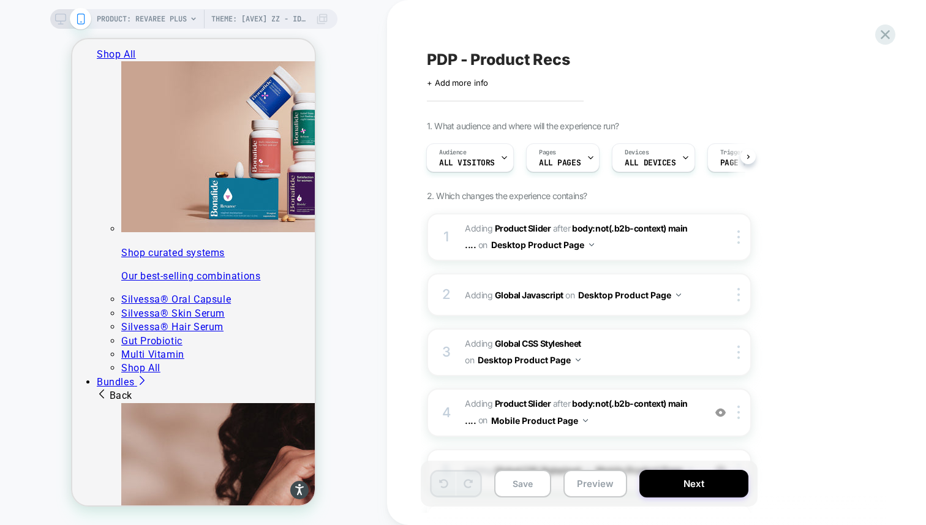
click at [315, 15] on div "PRODUCT: Revaree Plus Theme: [AVEX] ZZ - Identify Users" at bounding box center [212, 19] width 231 height 20
click at [293, 17] on span "Theme: [AVEX] ZZ - Identify Users" at bounding box center [260, 19] width 98 height 20
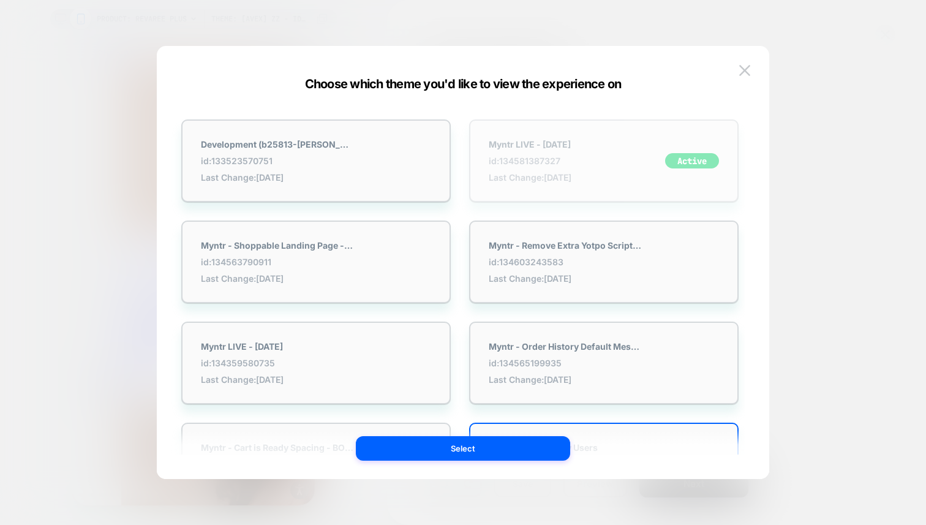
click at [603, 163] on div "Myntr LIVE - [DATE] id: 134581387327 Last Change: [DATE] Active" at bounding box center [603, 160] width 269 height 83
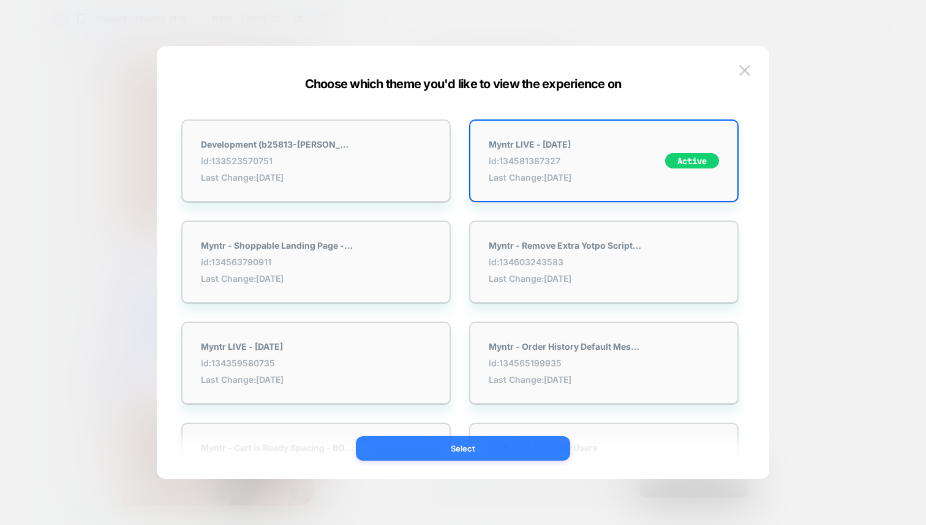
click at [432, 447] on button "Select" at bounding box center [463, 448] width 214 height 24
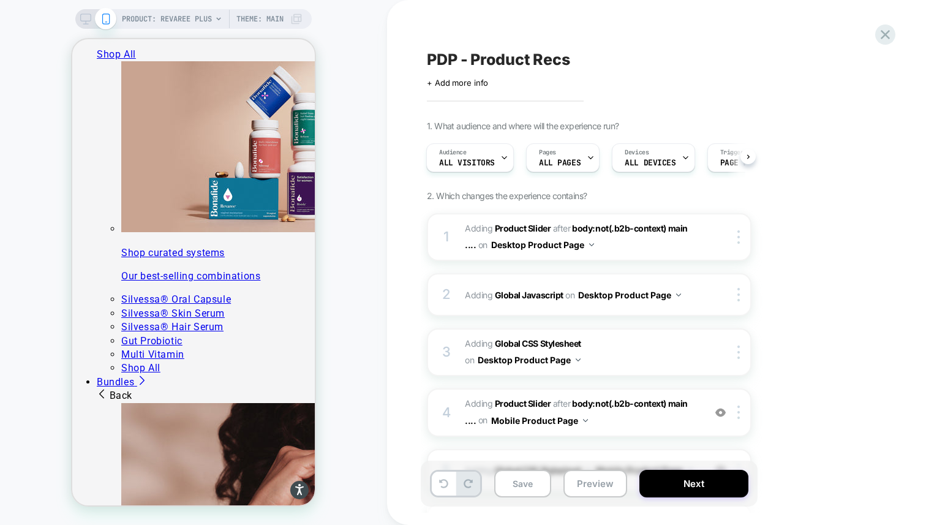
scroll to position [0, 1]
click at [890, 37] on icon at bounding box center [885, 34] width 17 height 17
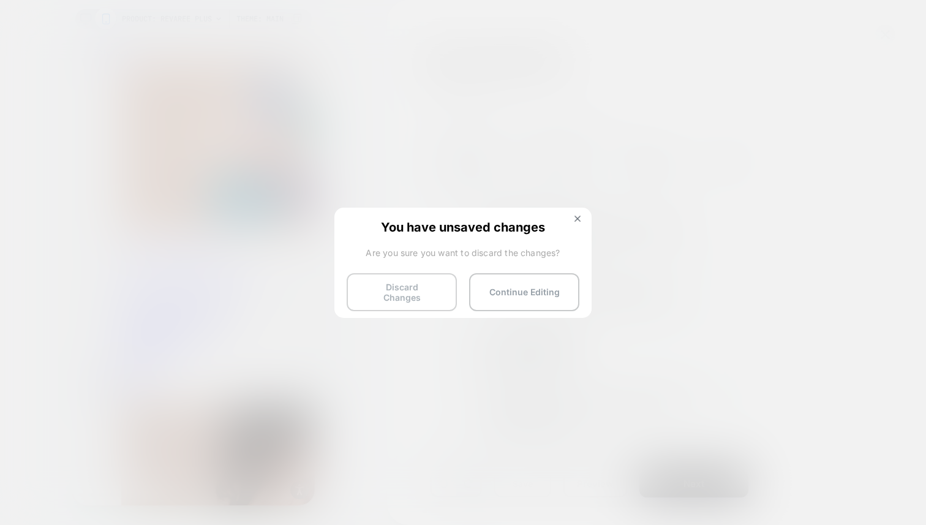
click at [448, 290] on button "Discard Changes" at bounding box center [402, 292] width 110 height 38
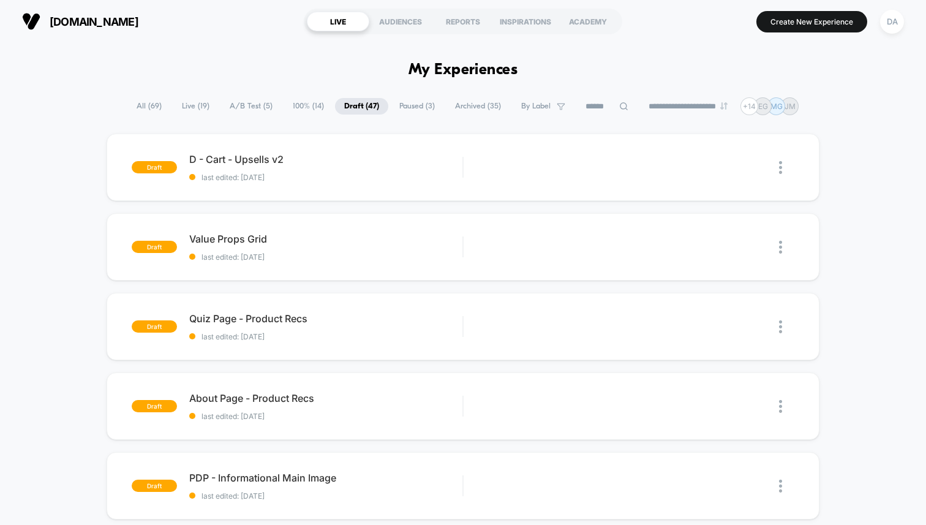
click at [620, 107] on icon at bounding box center [624, 106] width 8 height 8
type input "****"
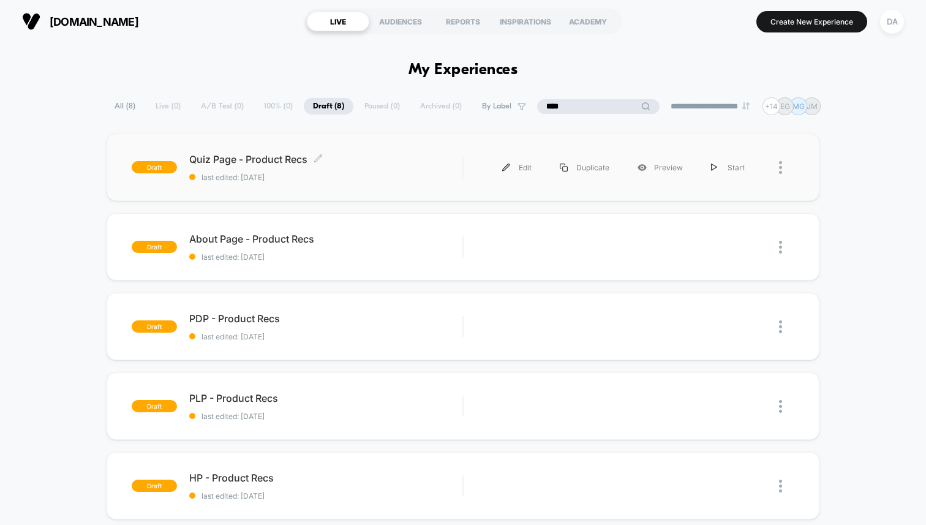
click at [376, 168] on div "Quiz Page - Product Recs Click to edit experience details Click to edit experie…" at bounding box center [325, 167] width 273 height 29
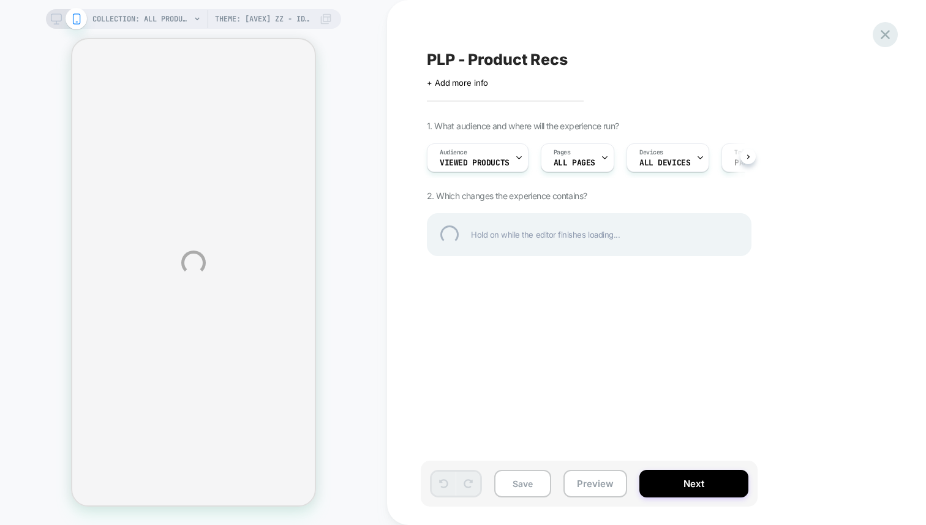
click at [889, 34] on div at bounding box center [885, 34] width 25 height 25
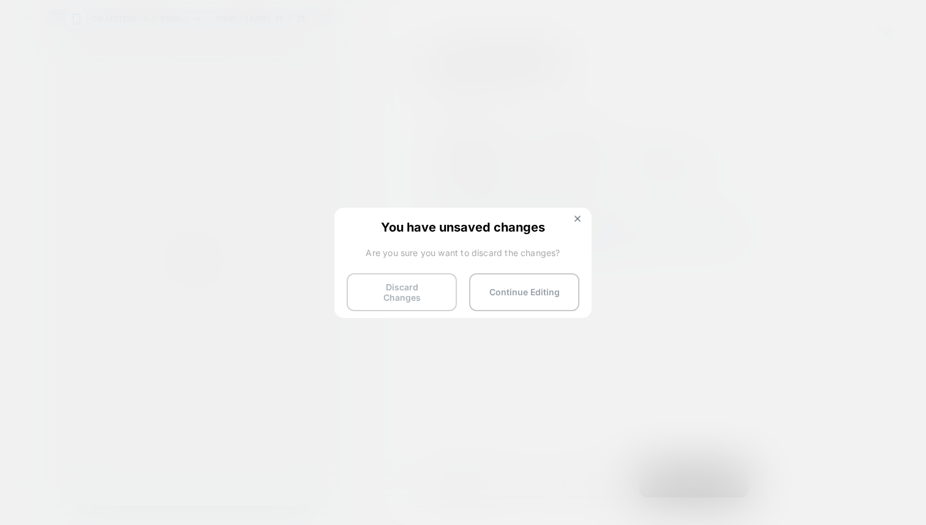
click at [433, 296] on button "Discard Changes" at bounding box center [402, 292] width 110 height 38
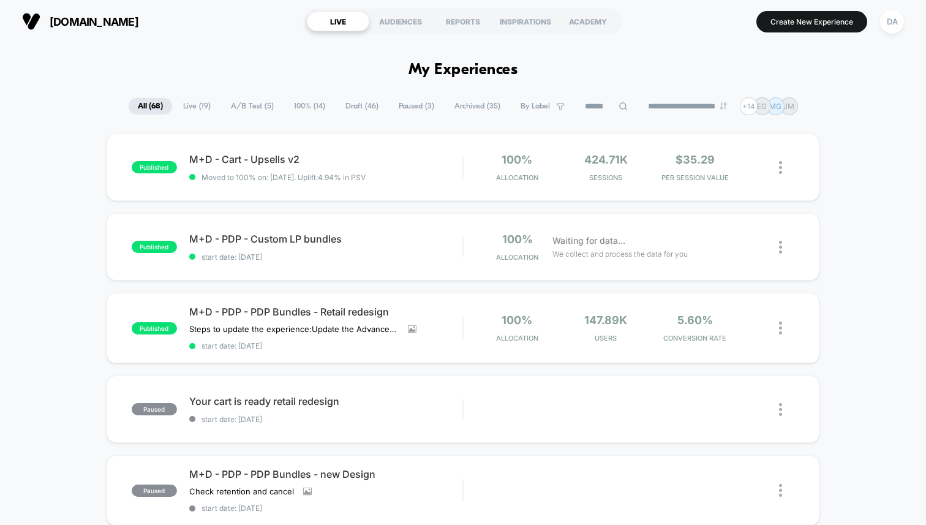
click at [336, 107] on span "Draft ( 46 )" at bounding box center [361, 106] width 51 height 17
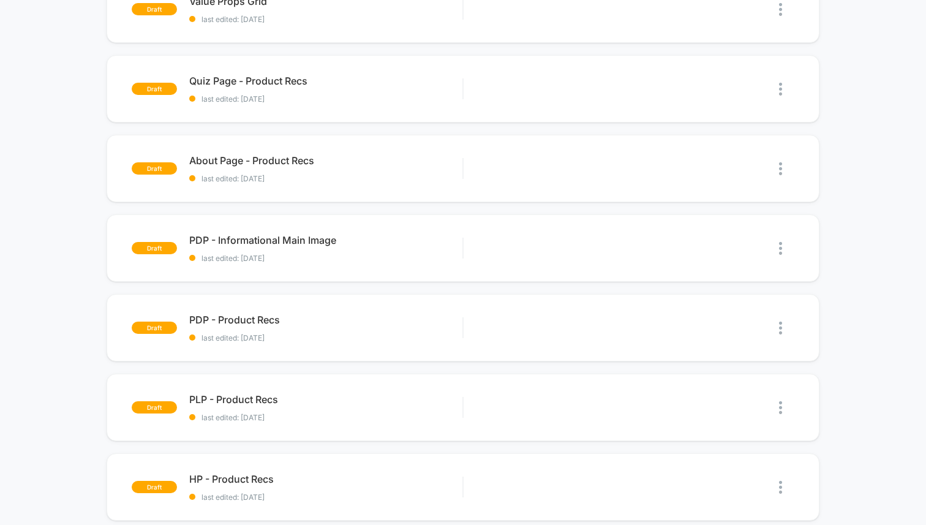
scroll to position [170, 0]
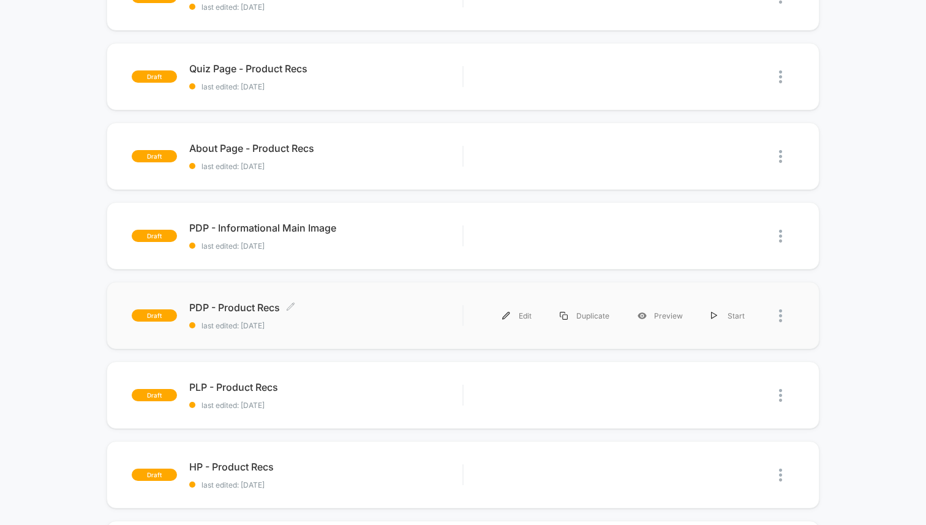
click at [385, 310] on span "PDP - Product Recs Click to edit experience details" at bounding box center [325, 307] width 273 height 12
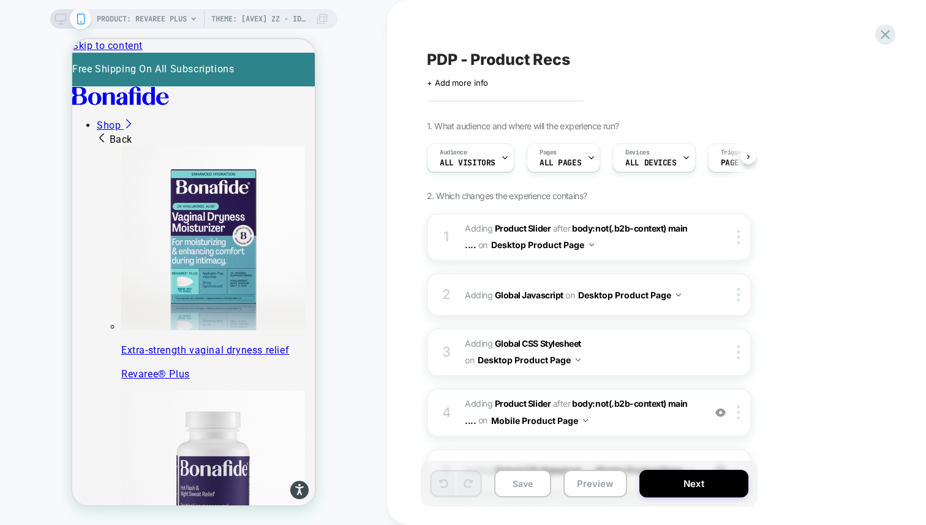
scroll to position [0, 1]
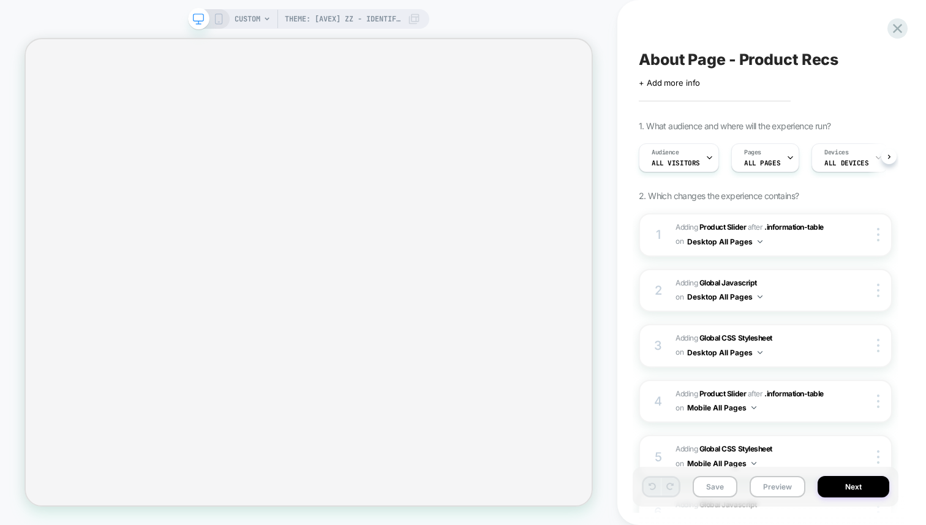
scroll to position [0, 1]
